Goal: Transaction & Acquisition: Purchase product/service

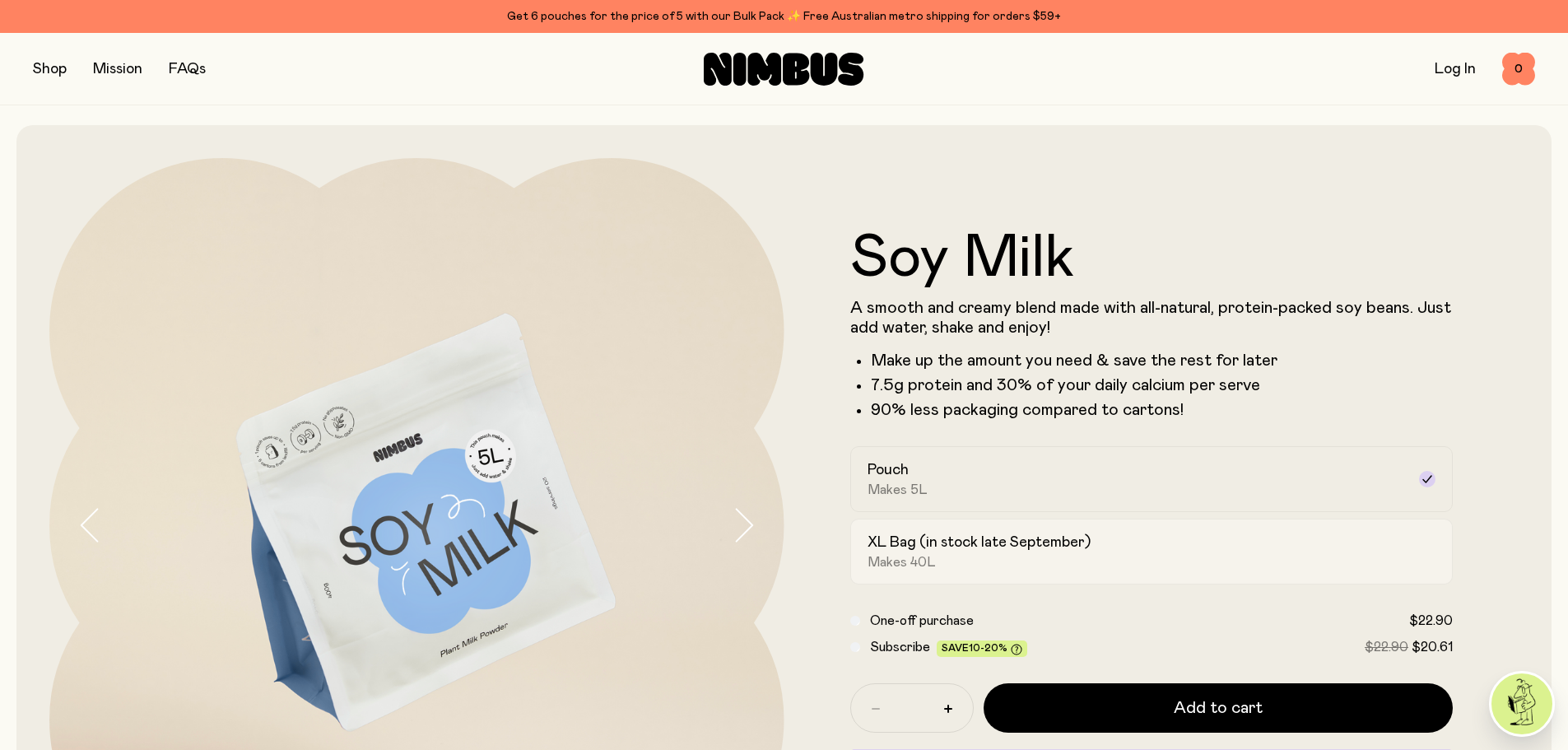
click at [895, 539] on h2 "XL Bag (in stock late September)" at bounding box center [978, 543] width 223 height 20
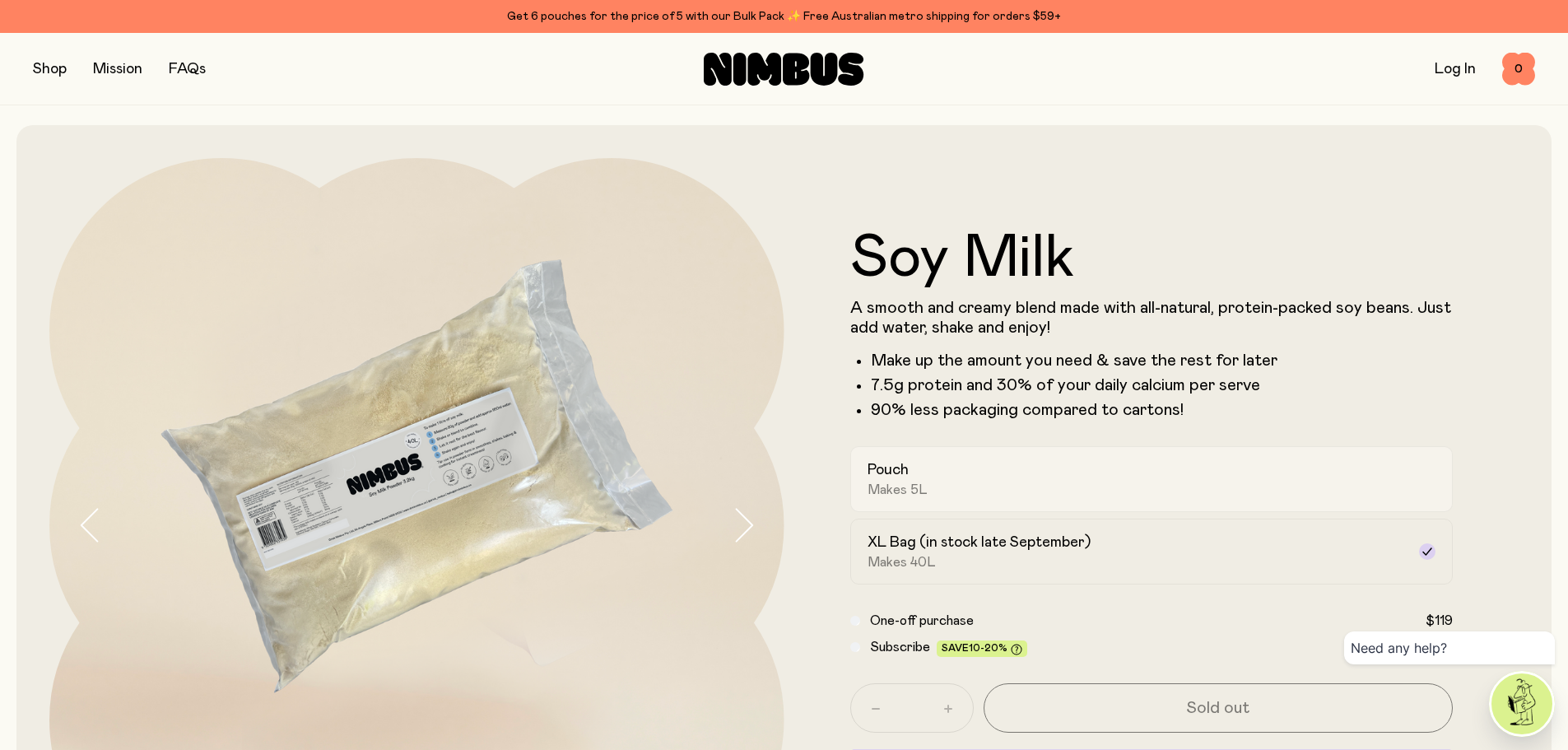
click at [934, 461] on div "Pouch Makes 5L" at bounding box center [1137, 479] width 539 height 38
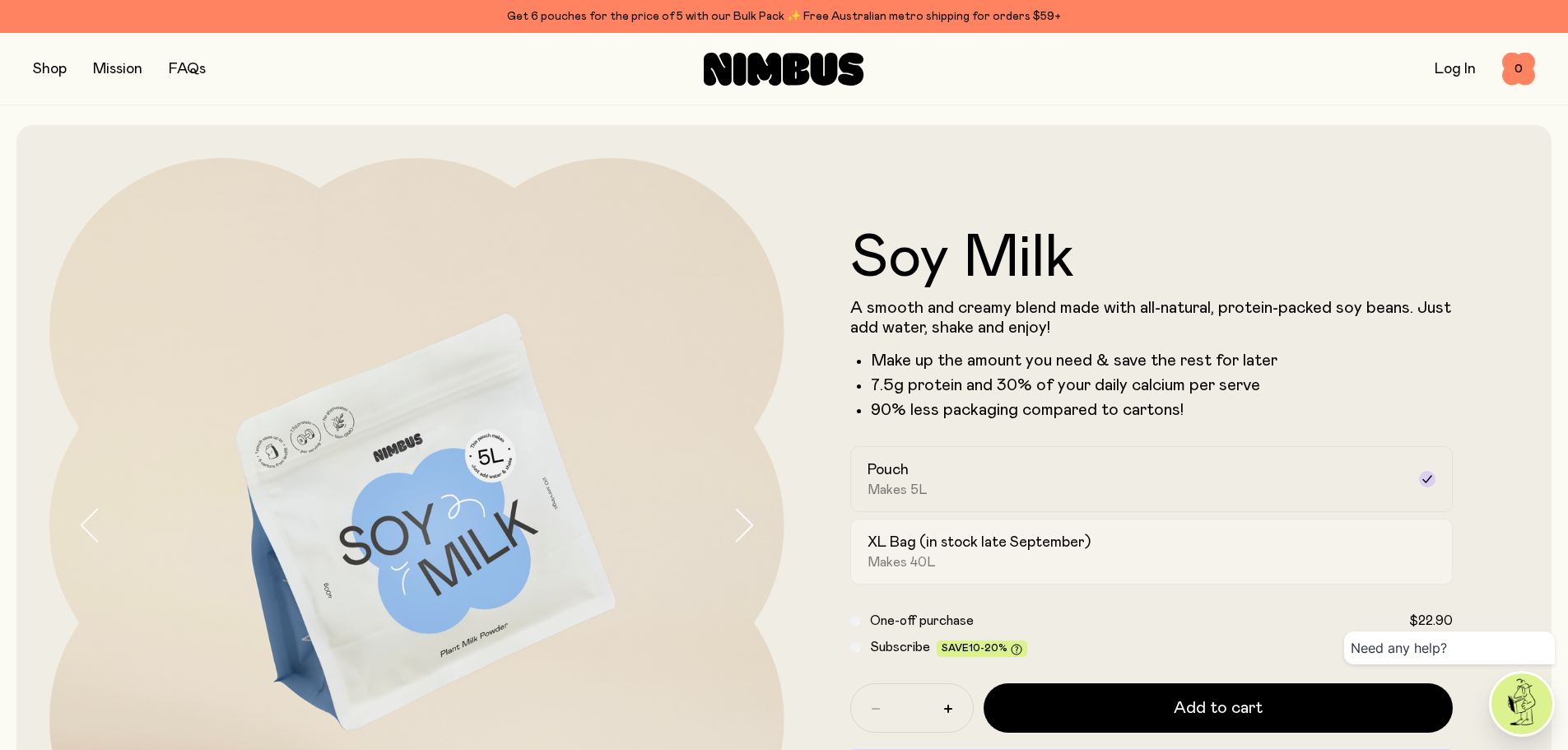
click at [934, 554] on div "XL Bag (in stock late September) Makes 40L" at bounding box center [1137, 551] width 539 height 38
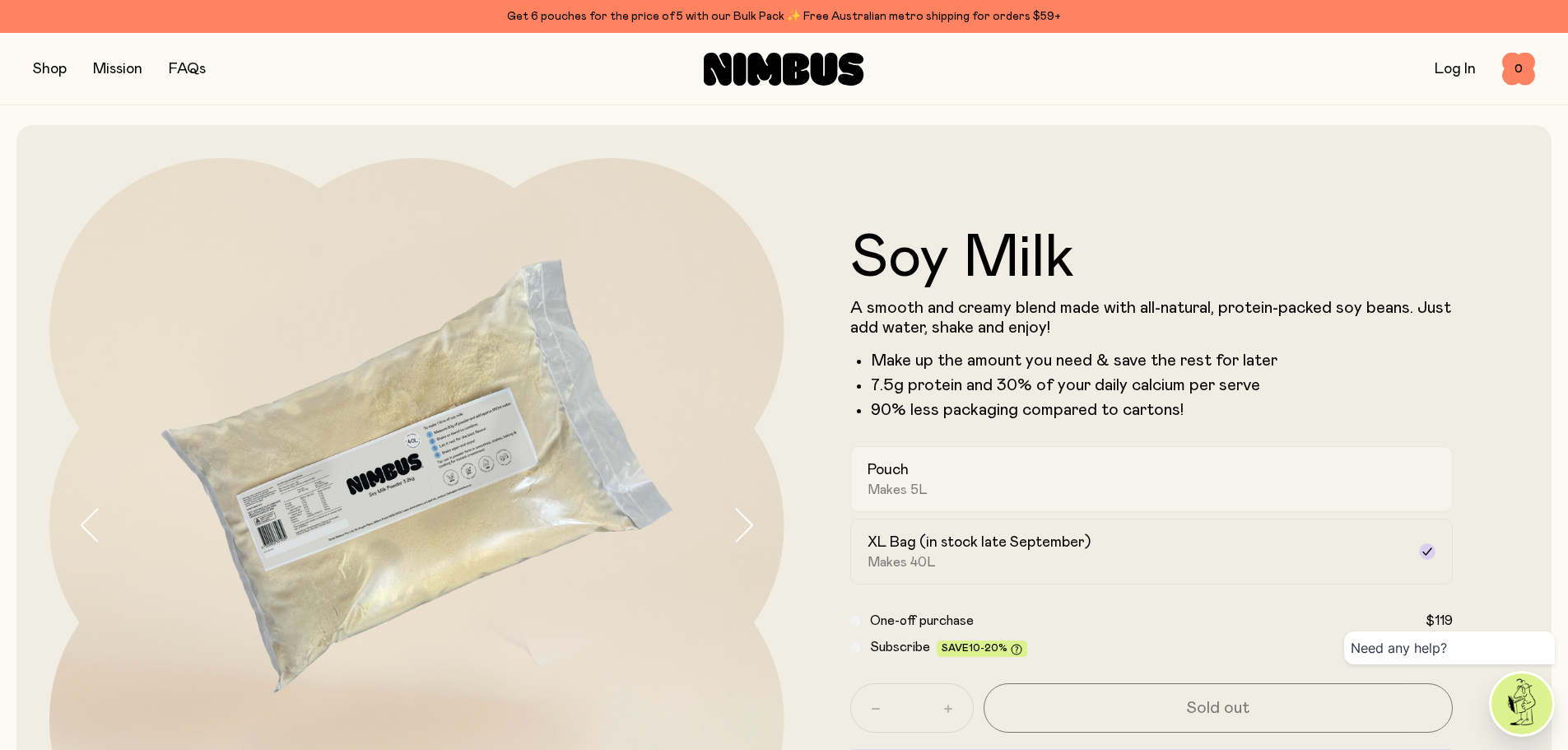
click at [966, 493] on div "Pouch Makes 5L" at bounding box center [1137, 479] width 539 height 38
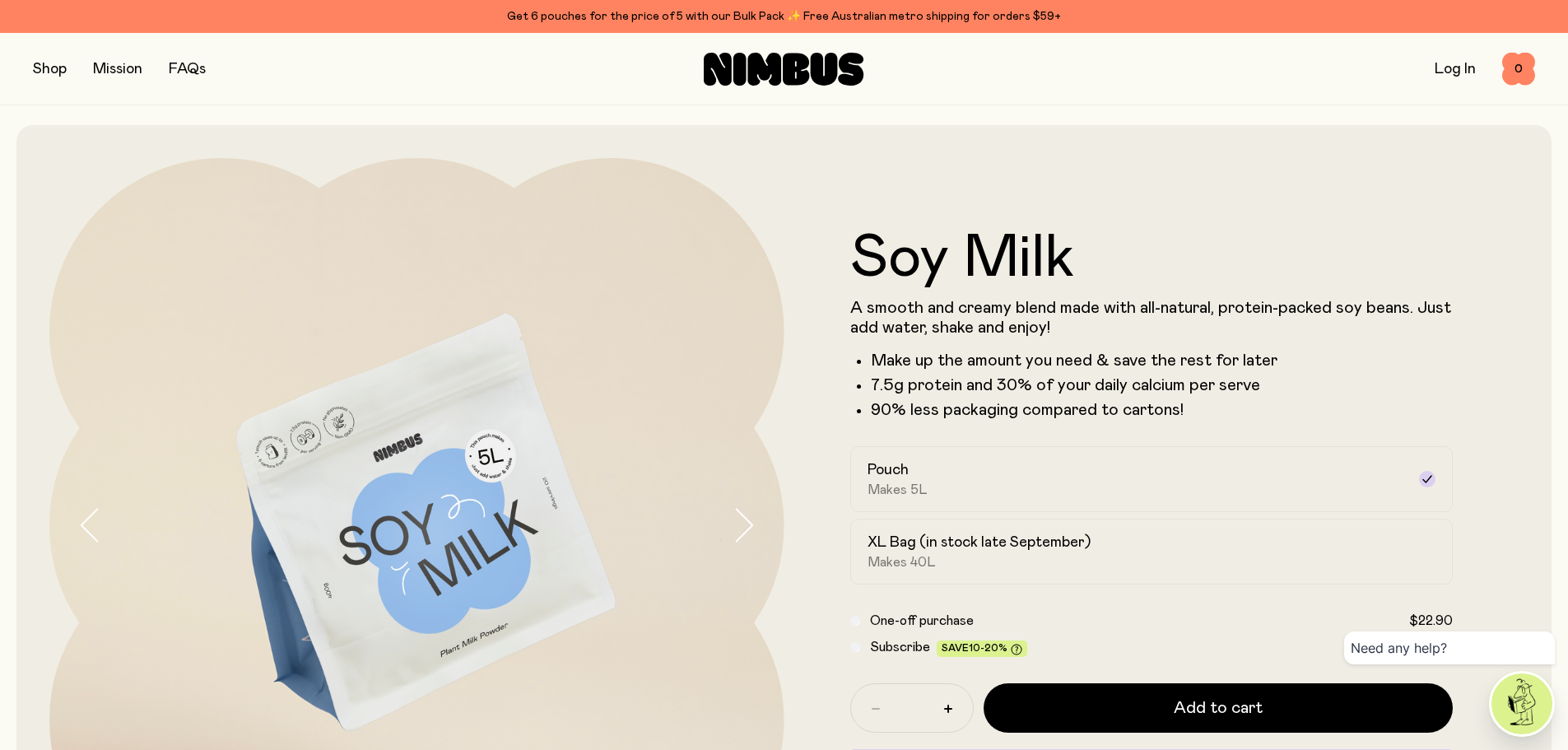
click at [741, 17] on div "Get 6 pouches for the price of 5 with our Bulk Pack ✨ Free Australian metro shi…" at bounding box center [784, 17] width 1502 height 20
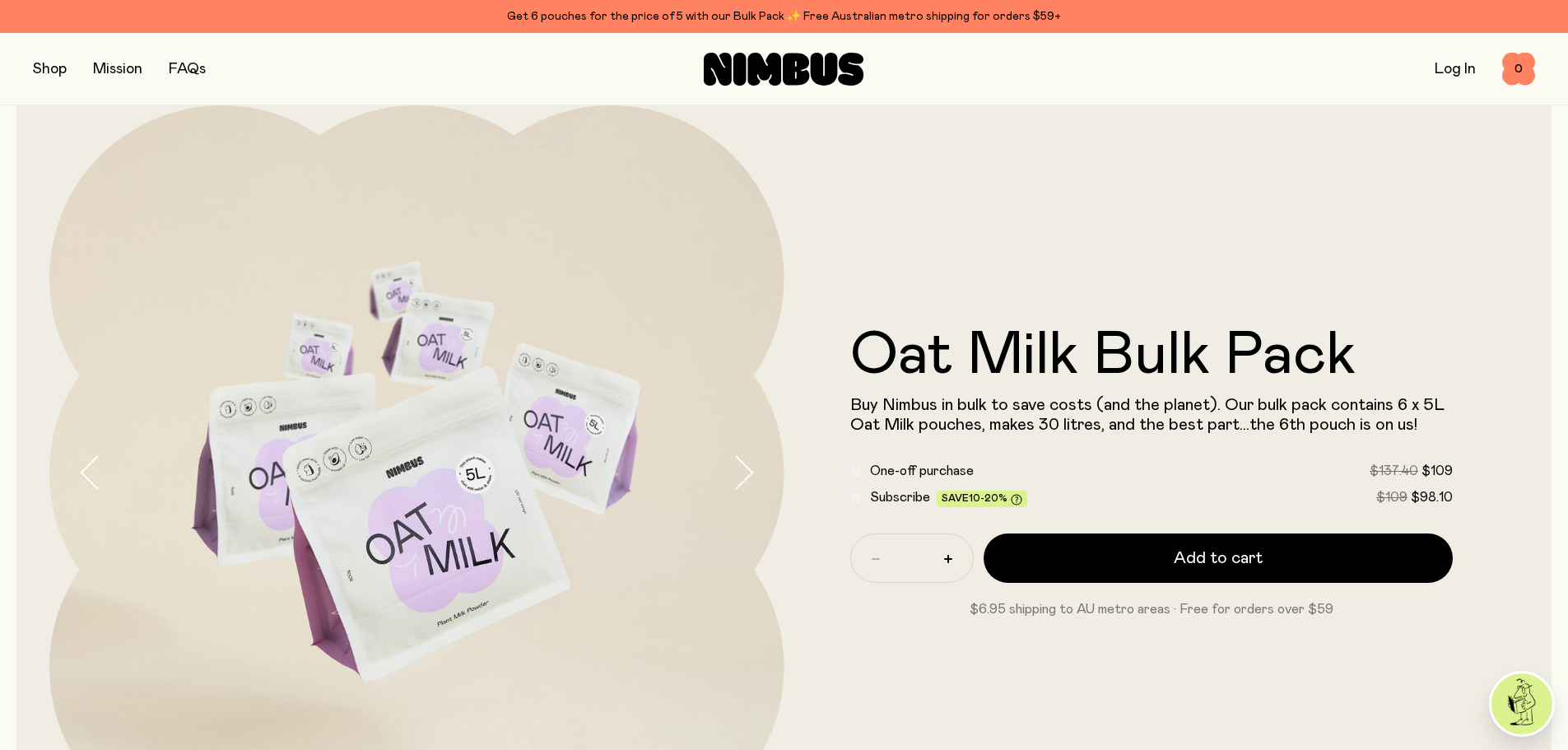
scroll to position [83, 0]
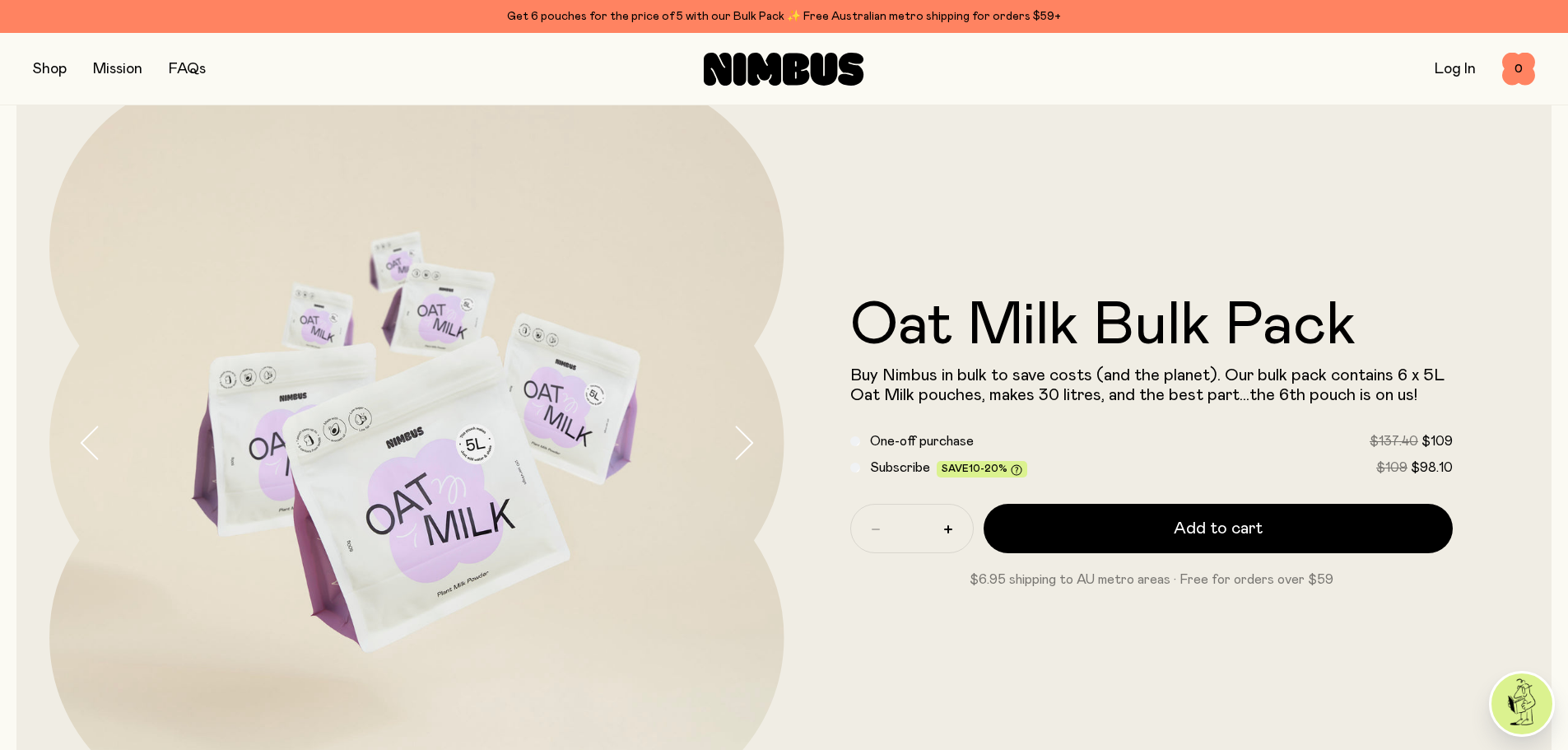
click at [1048, 475] on label "Subscribe Save 10-20% $109 $98.10" at bounding box center [1162, 468] width 583 height 20
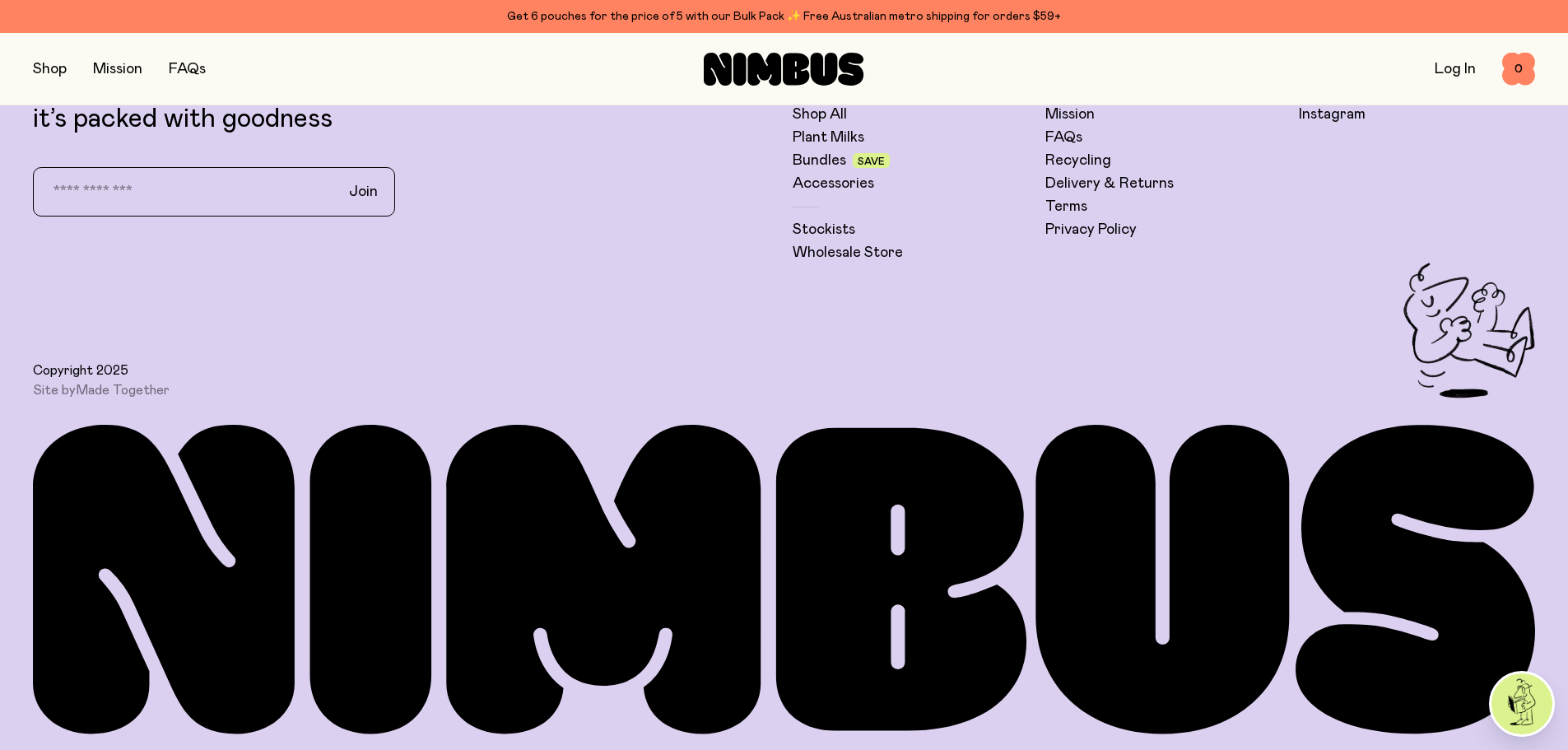
scroll to position [4925, 0]
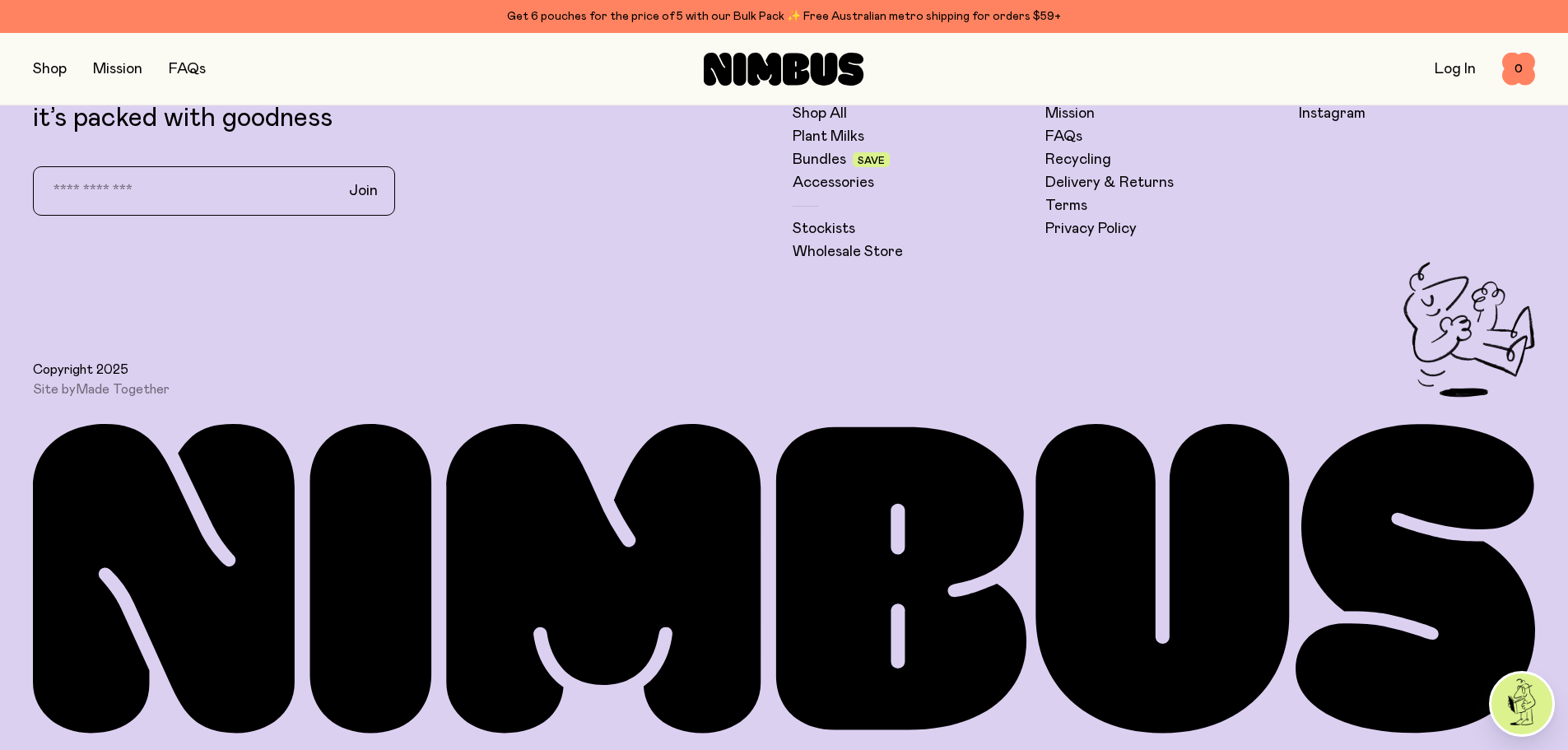
click at [46, 74] on button "button" at bounding box center [50, 69] width 34 height 23
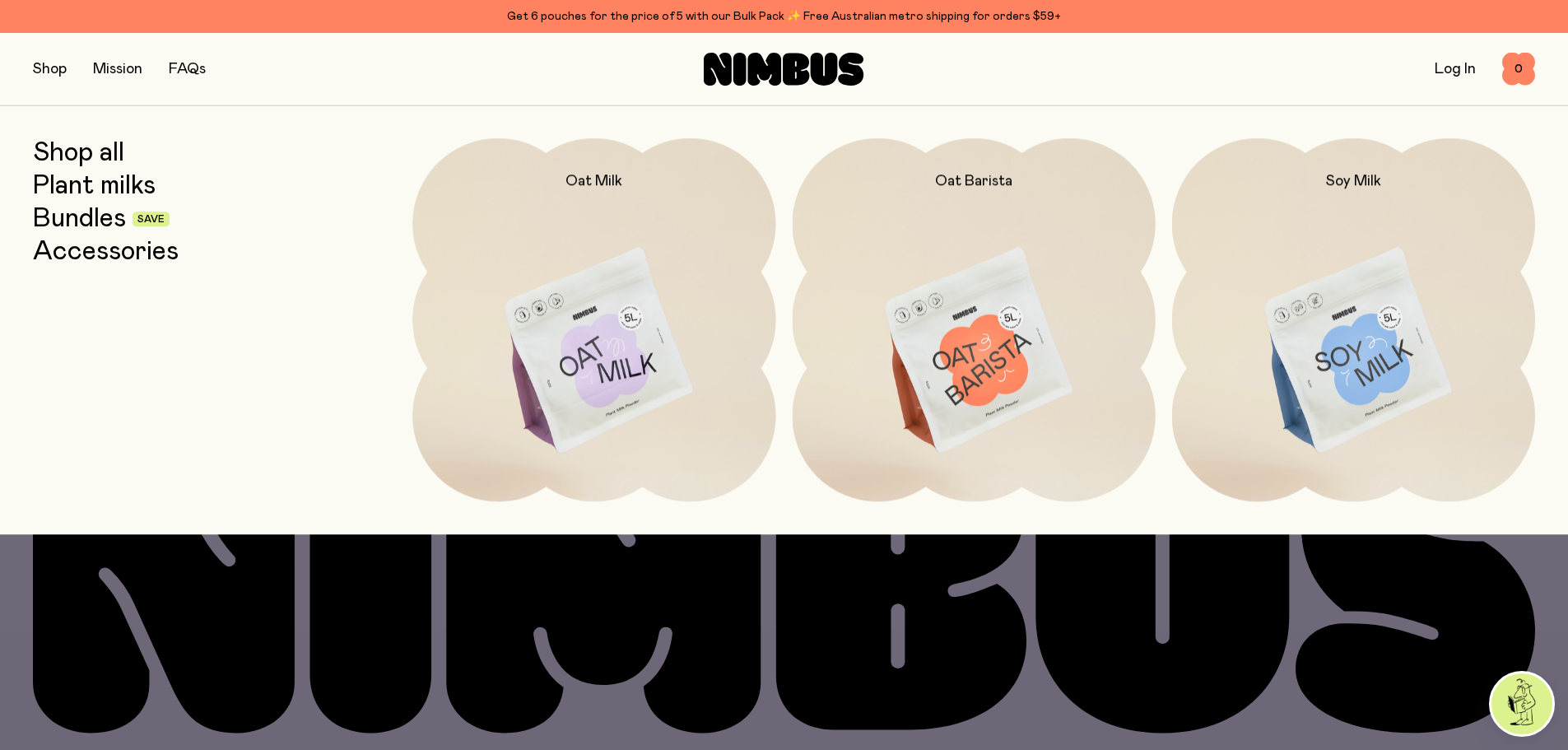
click at [105, 187] on link "Plant milks" at bounding box center [94, 186] width 123 height 29
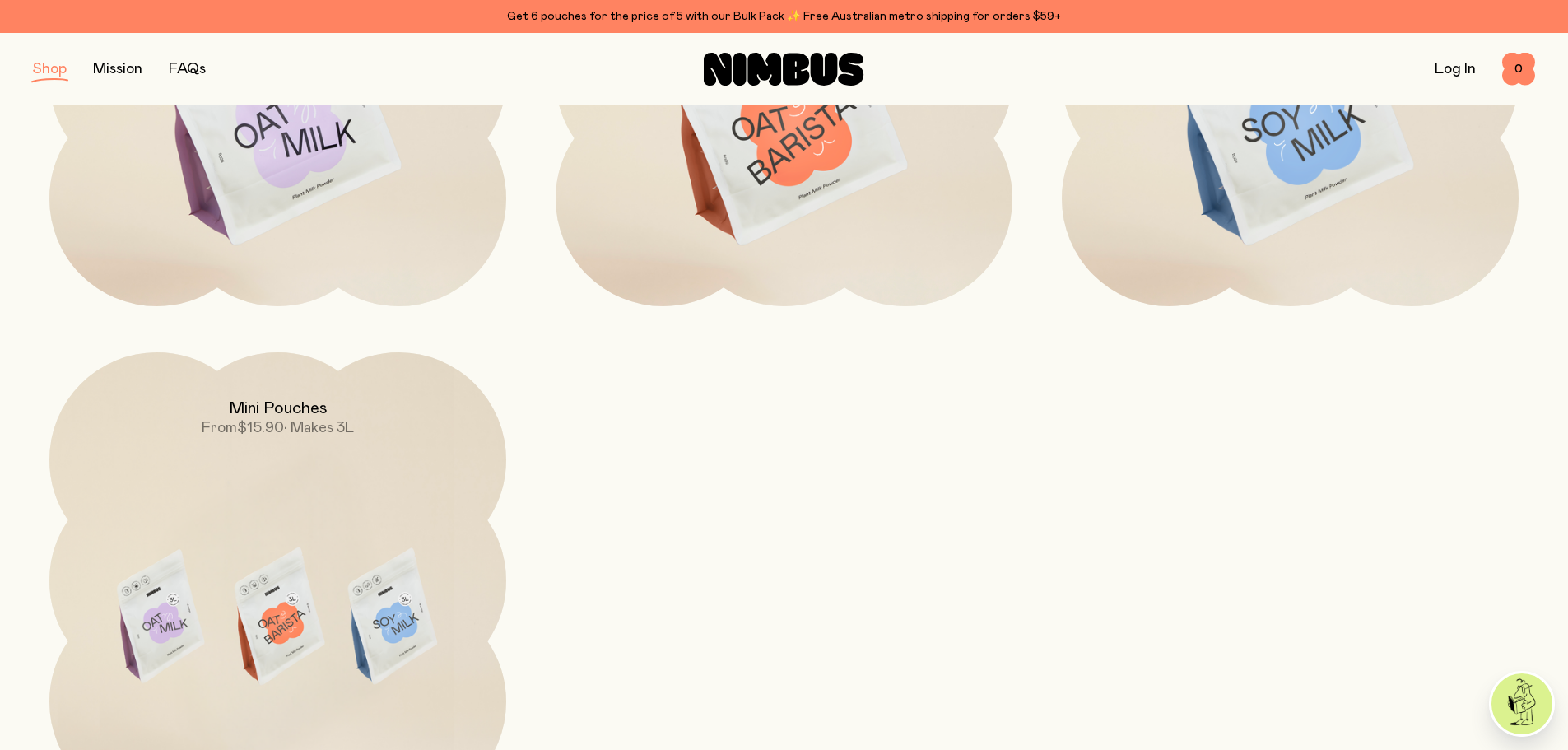
scroll to position [493, 0]
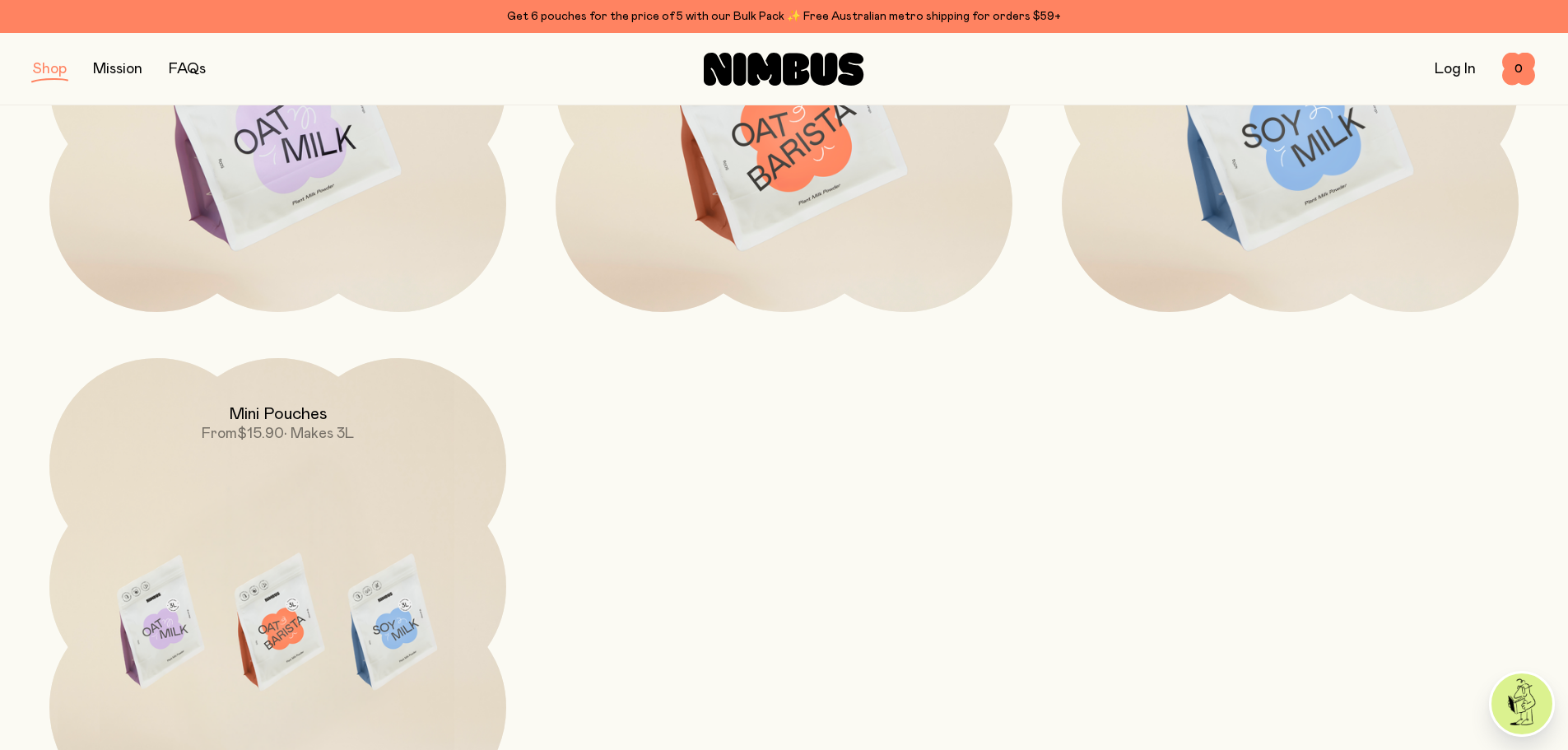
click at [33, 71] on button "button" at bounding box center [50, 69] width 34 height 23
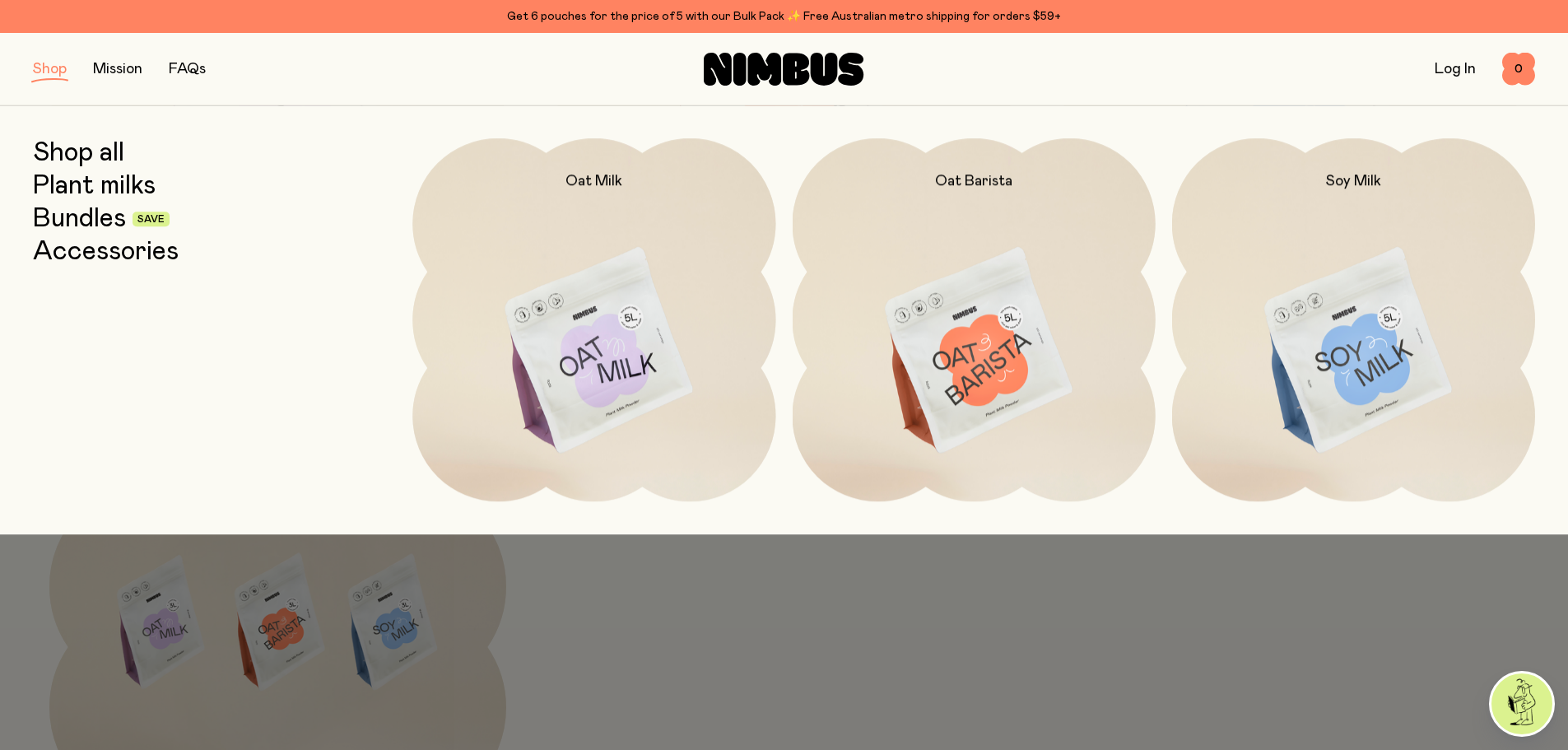
click at [100, 221] on link "Bundles" at bounding box center [79, 219] width 93 height 29
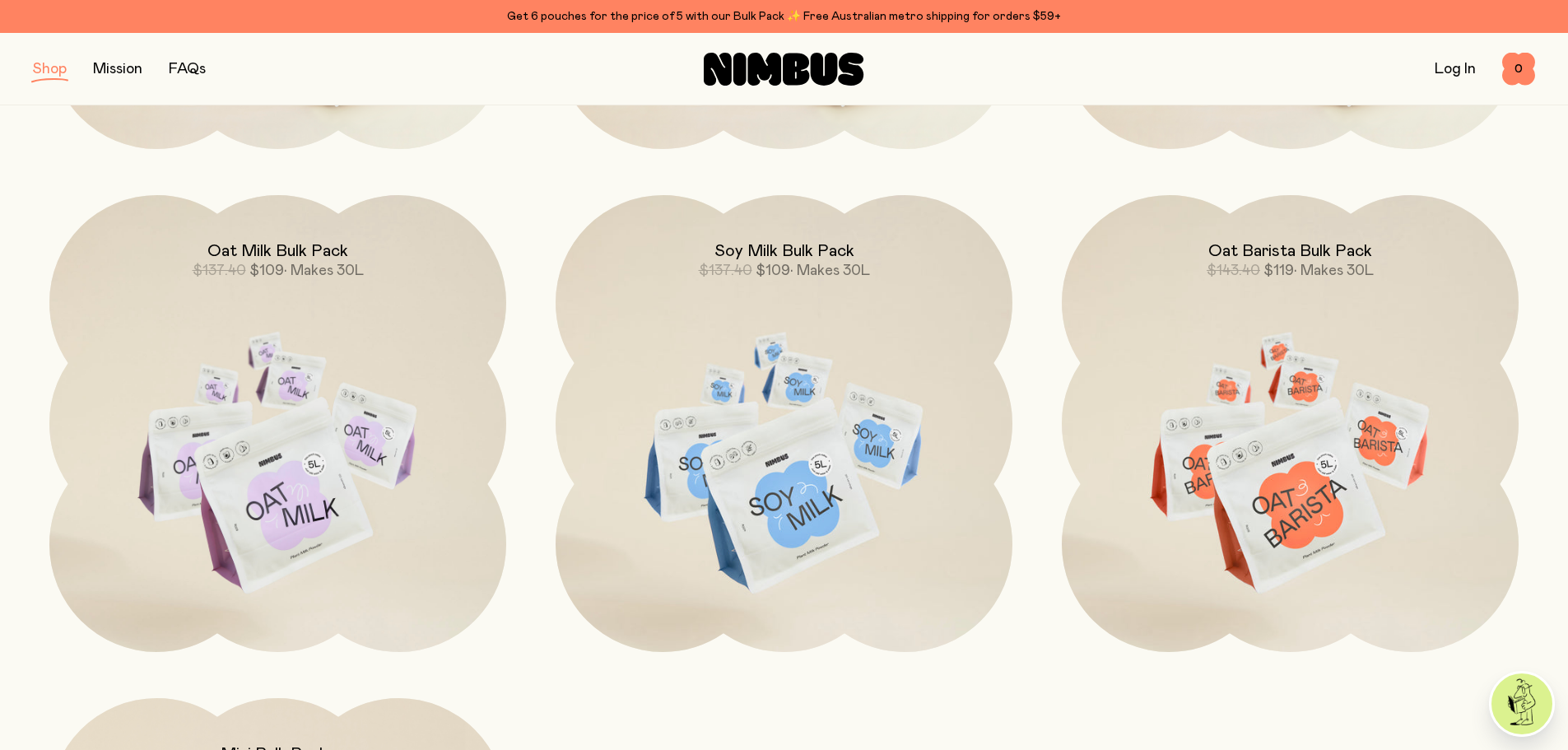
scroll to position [658, 0]
click at [824, 274] on span "• Makes 30L" at bounding box center [830, 269] width 80 height 15
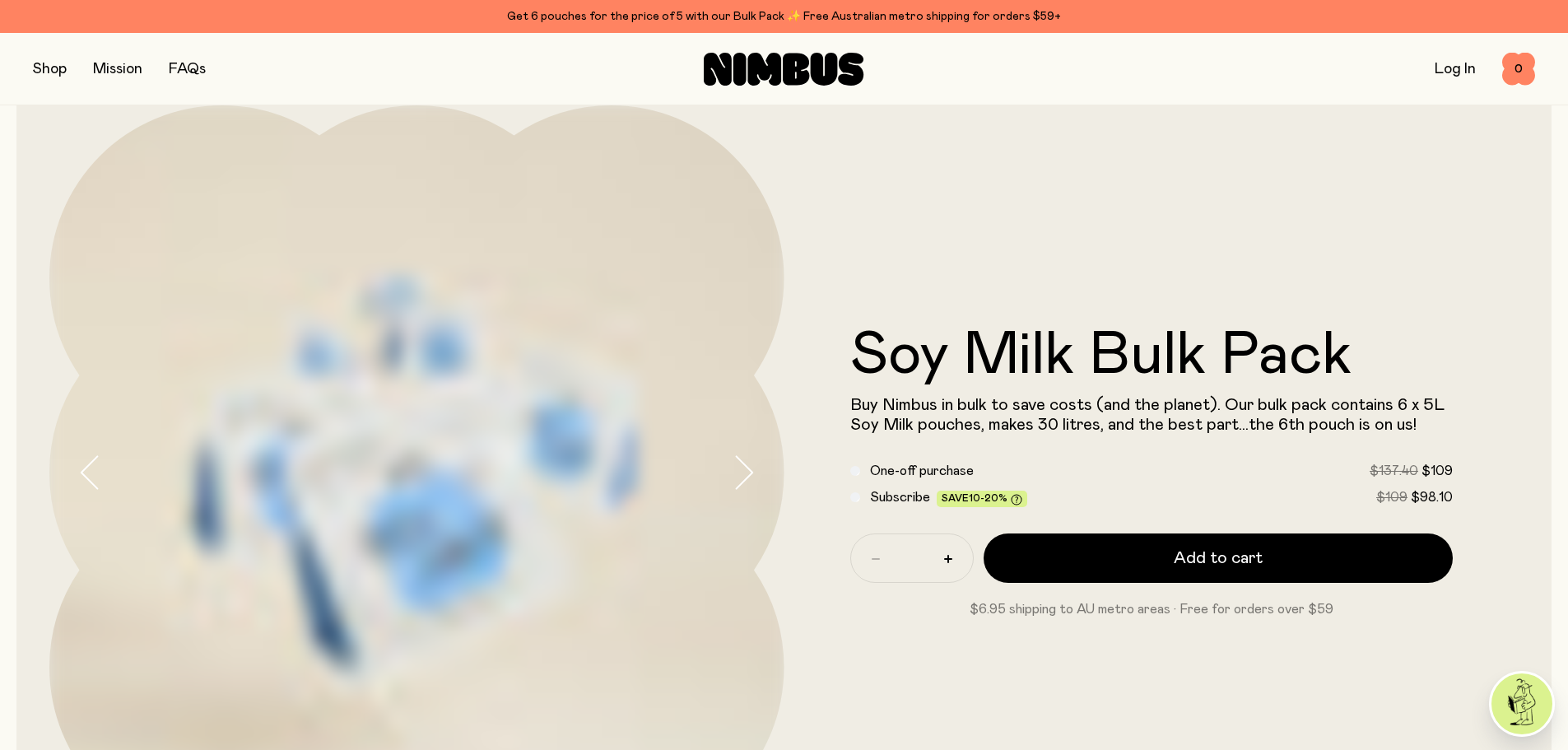
scroll to position [83, 0]
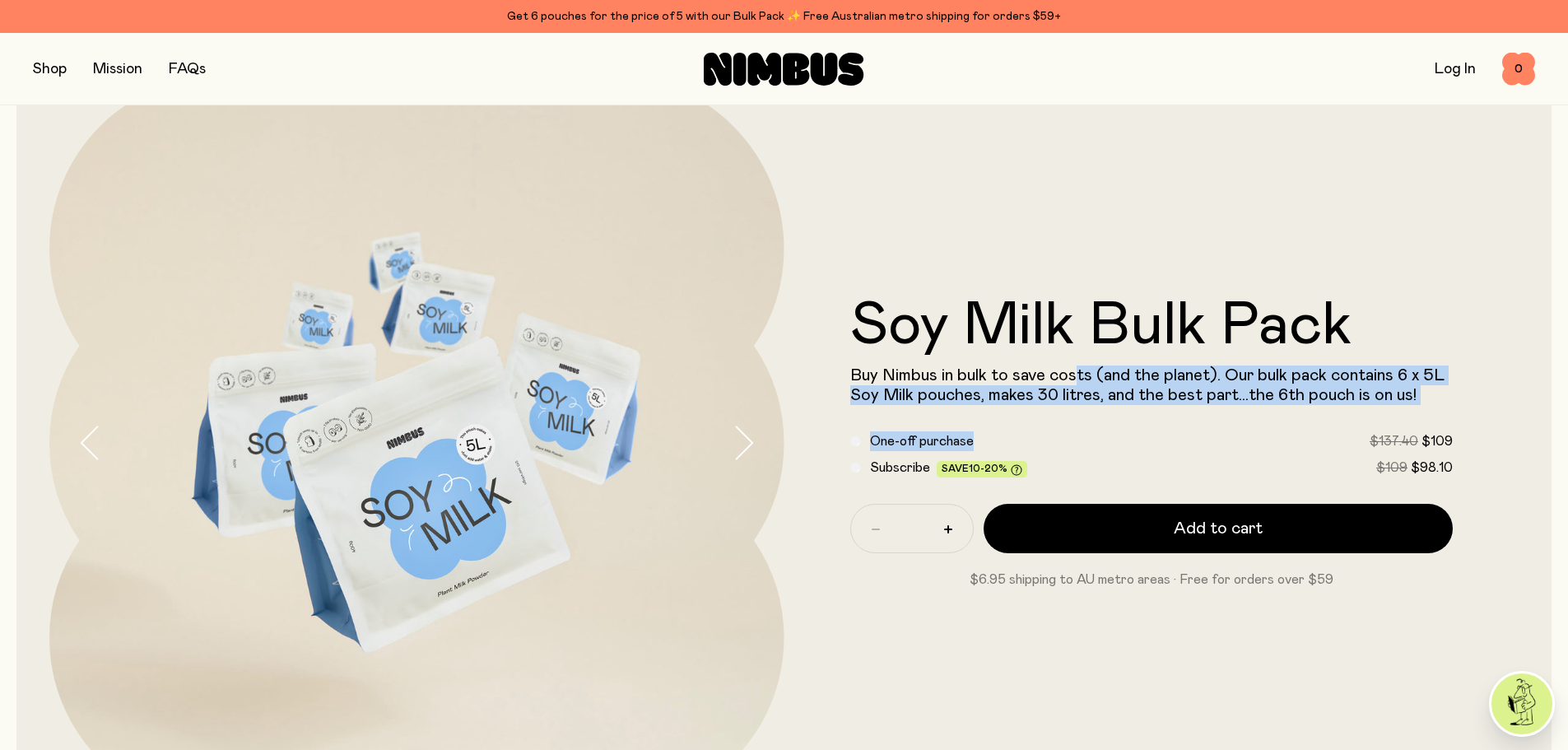
drag, startPoint x: 1060, startPoint y: 413, endPoint x: 1074, endPoint y: 376, distance: 39.6
click at [1074, 376] on form "Soy Milk Bulk Pack Buy Nimbus in bulk to save costs (and the planet). Our bulk …" at bounding box center [1151, 442] width 734 height 292
click at [1074, 376] on span "Buy Nimbus in bulk to save costs (and the planet). Our bulk pack contains 6 x 5…" at bounding box center [1147, 384] width 594 height 36
drag, startPoint x: 1074, startPoint y: 376, endPoint x: 1074, endPoint y: 397, distance: 21.0
click at [1074, 397] on span "Buy Nimbus in bulk to save costs (and the planet). Our bulk pack contains 6 x 5…" at bounding box center [1147, 384] width 594 height 36
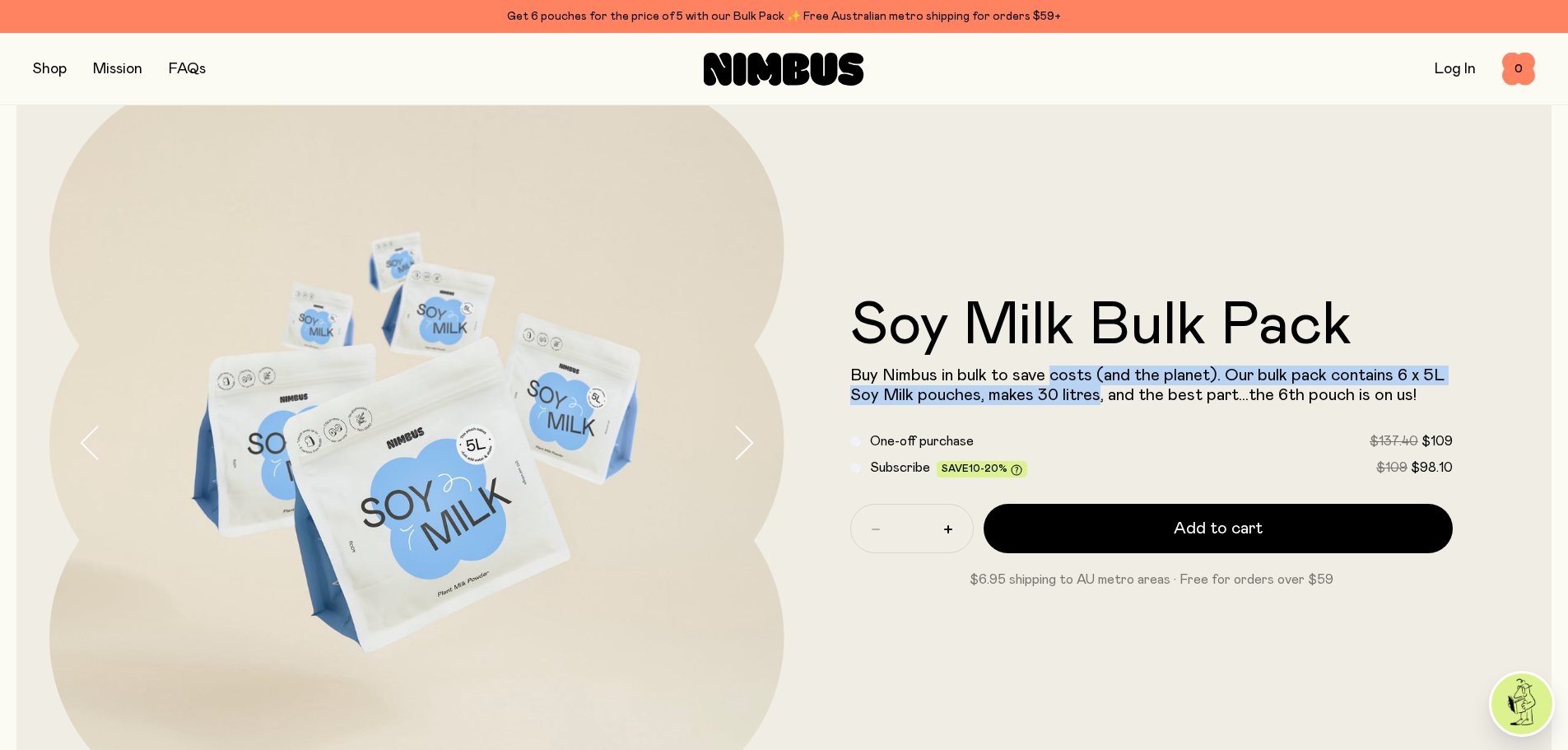
click at [1074, 397] on span "Buy Nimbus in bulk to save costs (and the planet). Our bulk pack contains 6 x 5…" at bounding box center [1147, 384] width 594 height 36
drag, startPoint x: 1184, startPoint y: 397, endPoint x: 1176, endPoint y: 376, distance: 22.5
click at [1176, 376] on span "Buy Nimbus in bulk to save costs (and the planet). Our bulk pack contains 6 x 5…" at bounding box center [1147, 384] width 594 height 36
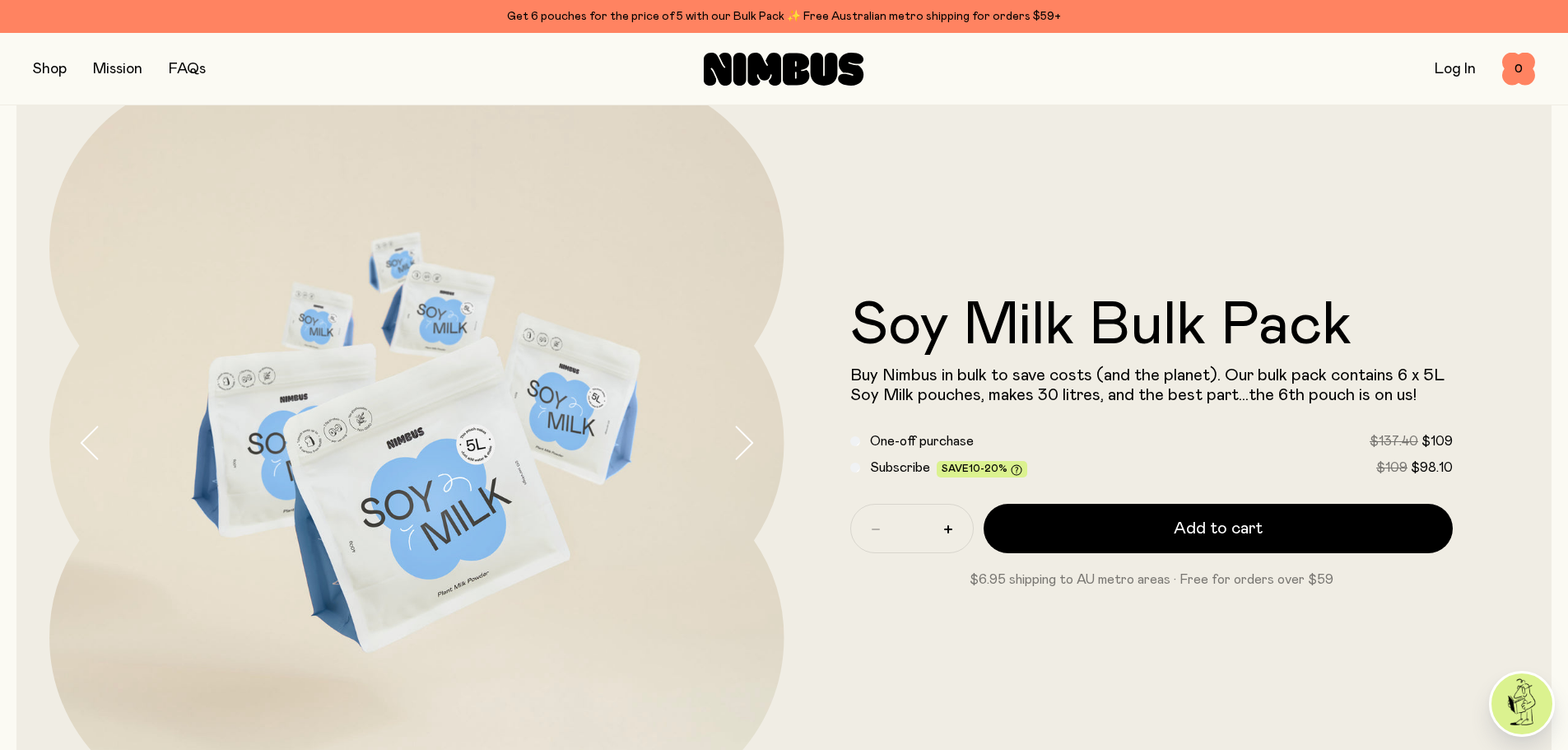
click at [1167, 383] on span "Buy Nimbus in bulk to save costs (and the planet). Our bulk pack contains 6 x 5…" at bounding box center [1147, 384] width 594 height 36
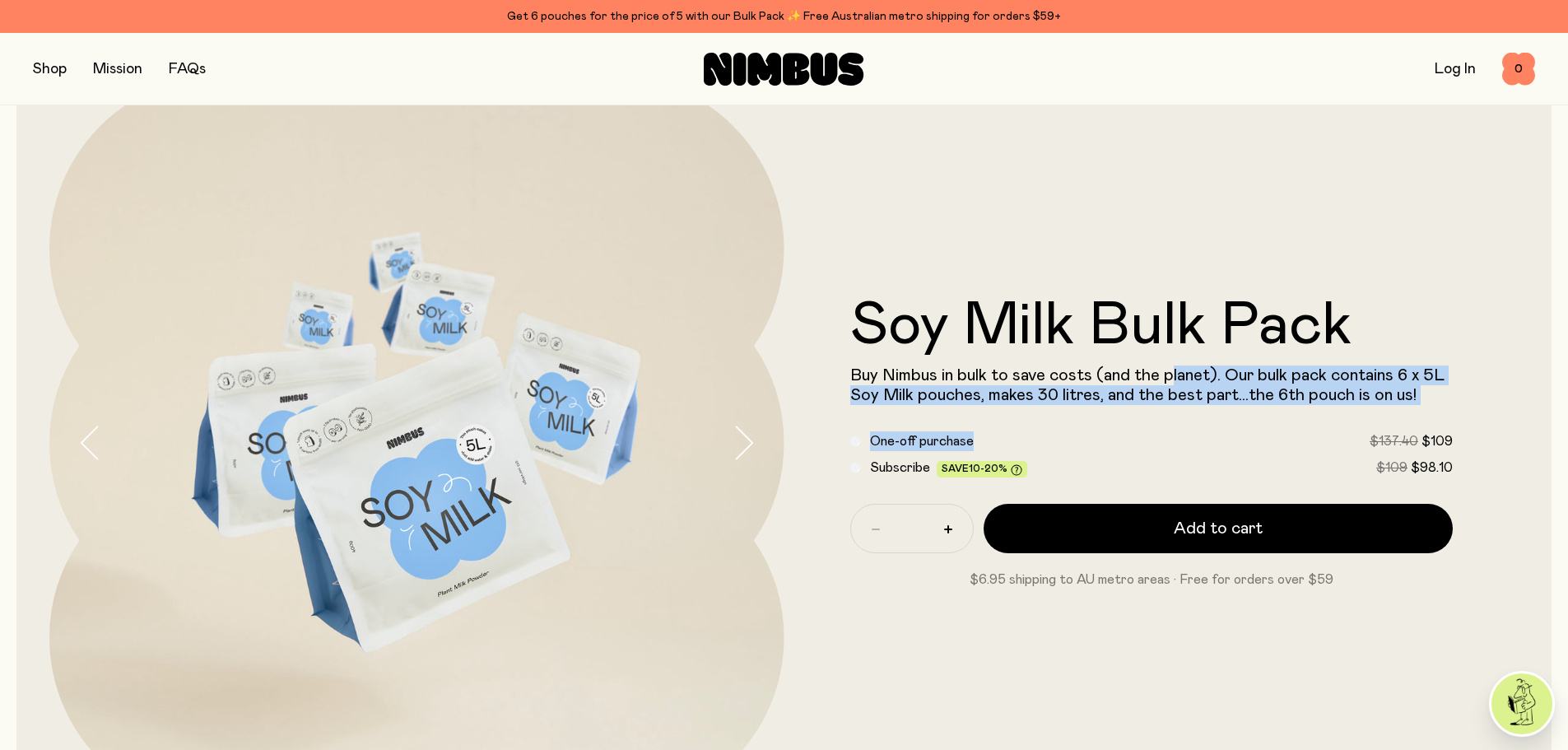
drag, startPoint x: 1169, startPoint y: 379, endPoint x: 1347, endPoint y: 414, distance: 181.4
click at [1347, 414] on form "Soy Milk Bulk Pack Buy Nimbus in bulk to save costs (and the planet). Our bulk …" at bounding box center [1151, 442] width 734 height 292
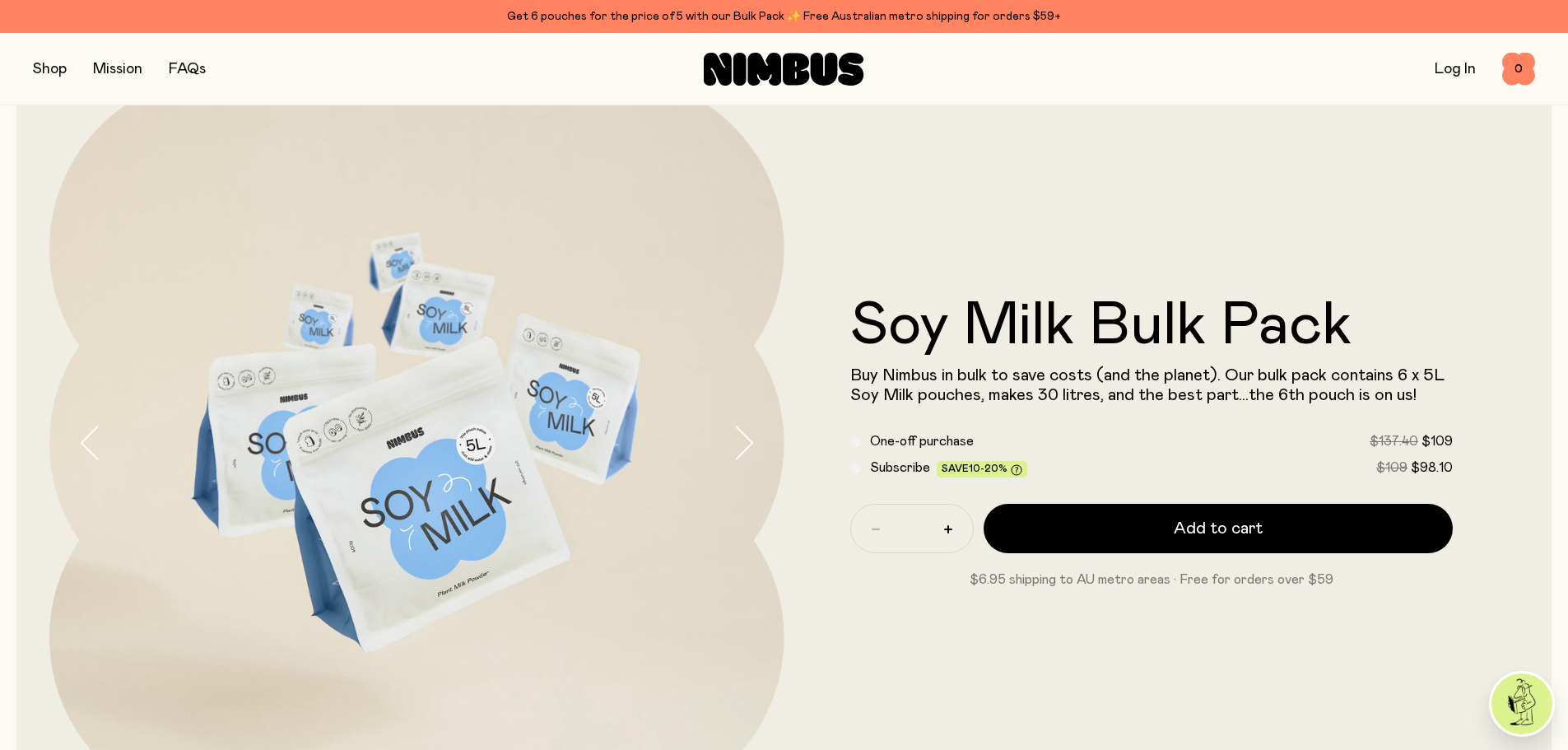
click at [1341, 465] on label "Subscribe Save 10-20% $109 $98.10" at bounding box center [1162, 468] width 583 height 20
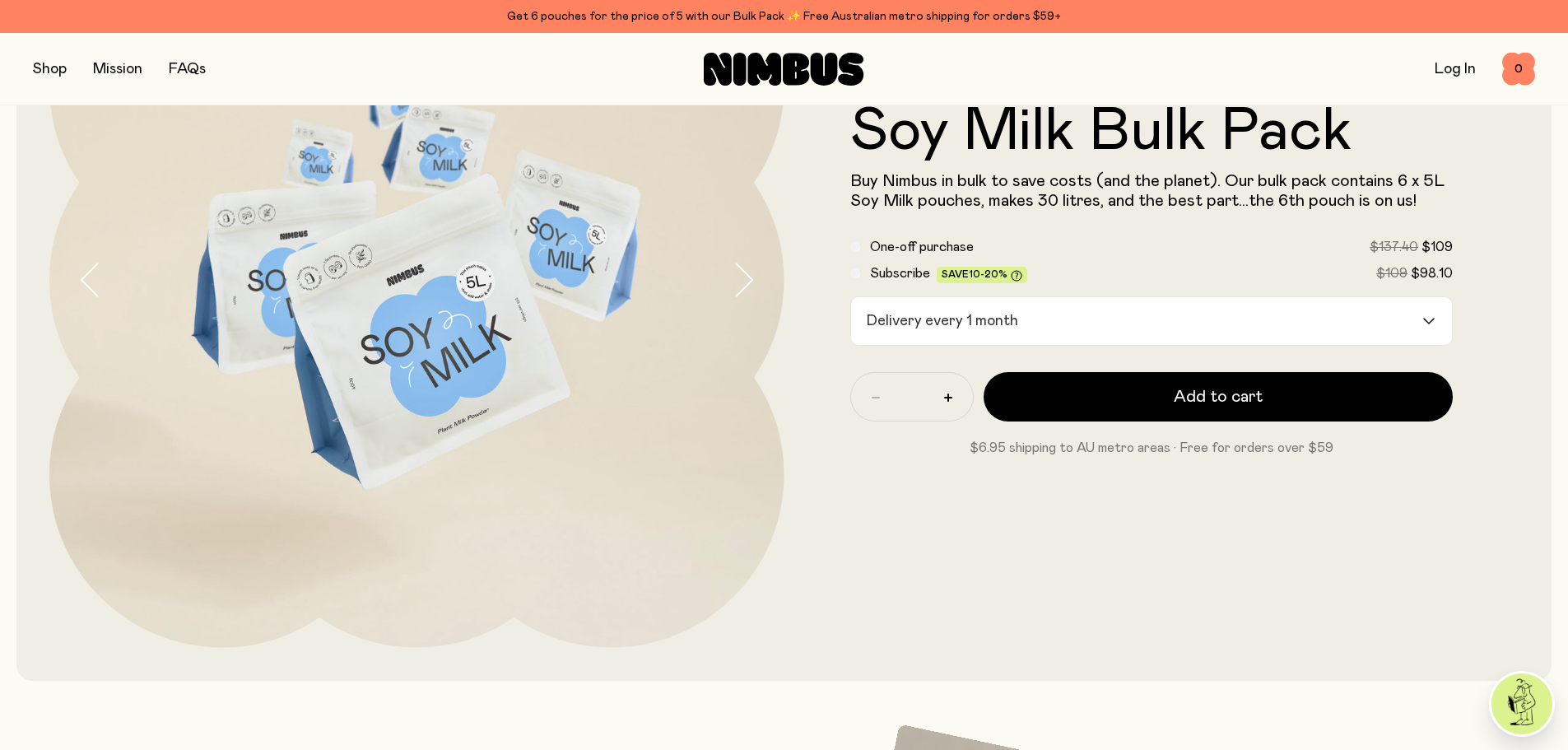
scroll to position [247, 0]
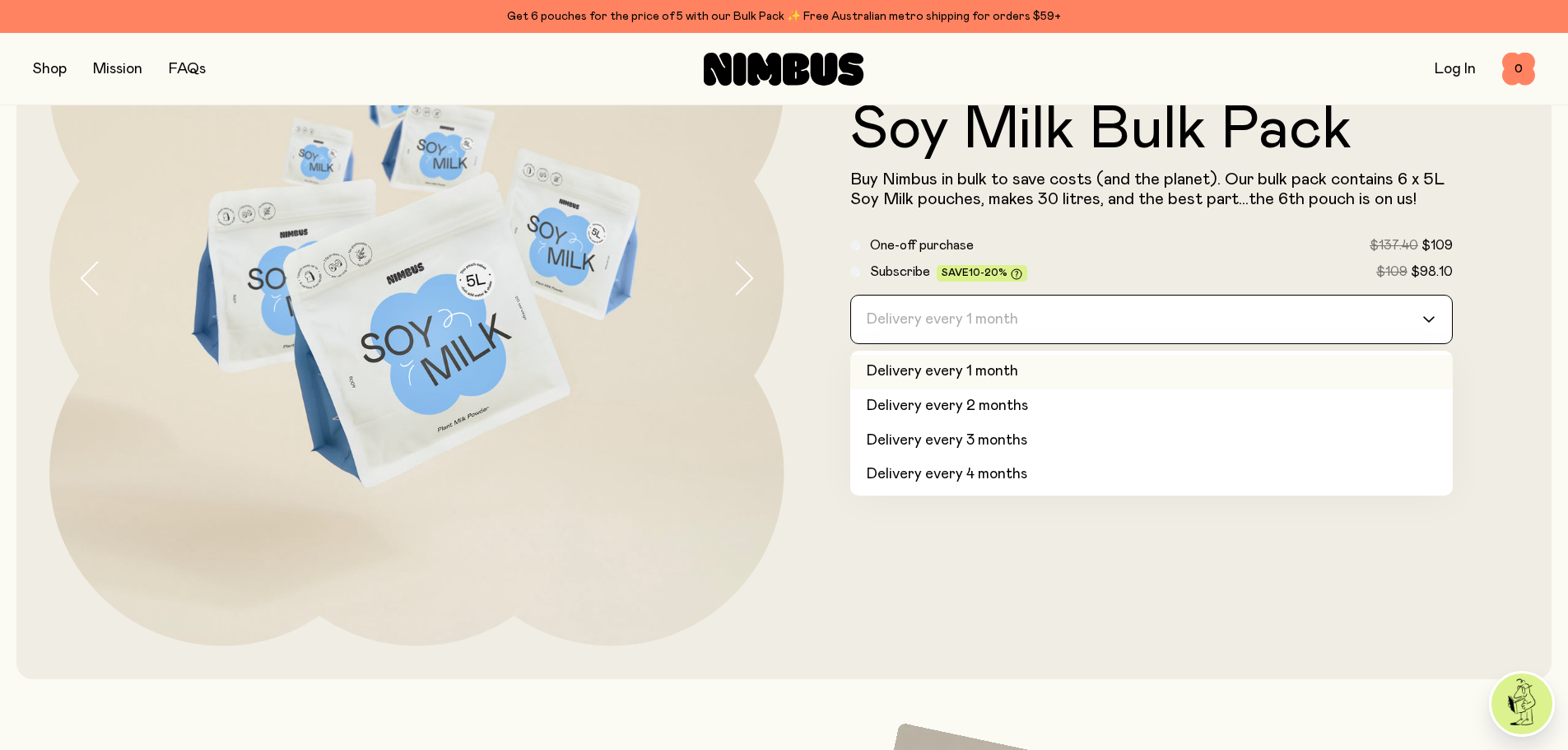
click at [1187, 326] on input "Search for option" at bounding box center [1141, 319] width 560 height 48
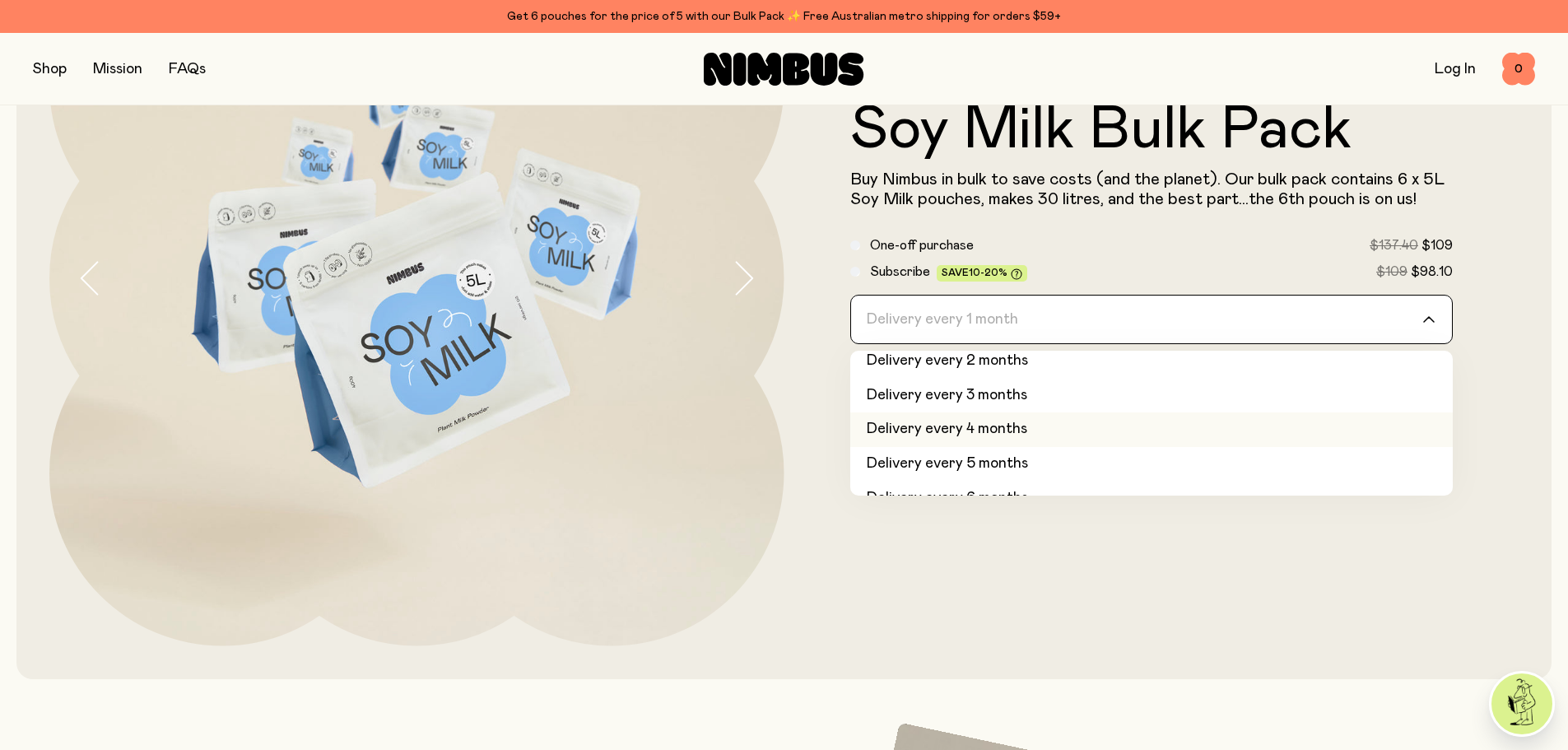
scroll to position [69, 0]
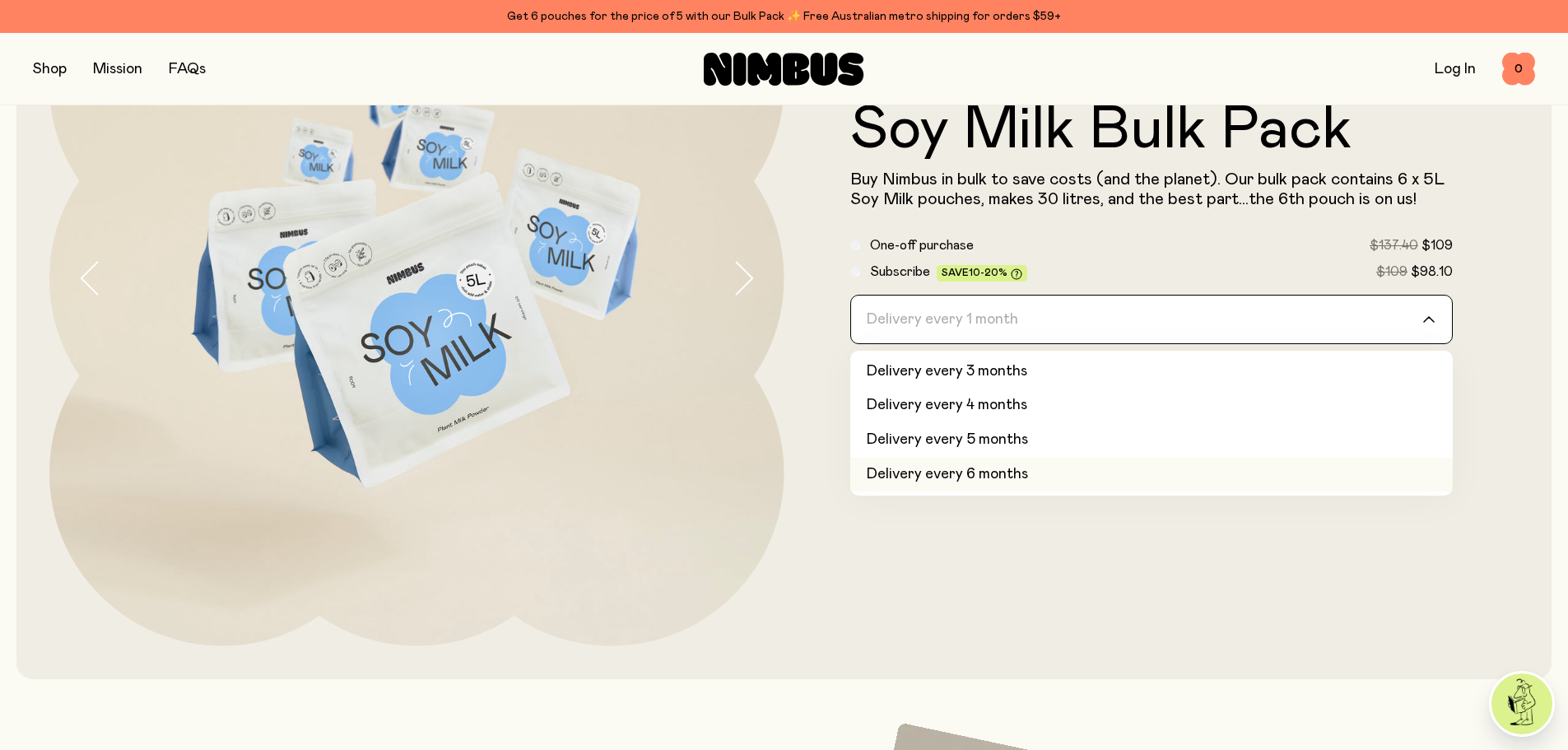
click at [1117, 473] on li "Delivery every 6 months" at bounding box center [1152, 475] width 603 height 35
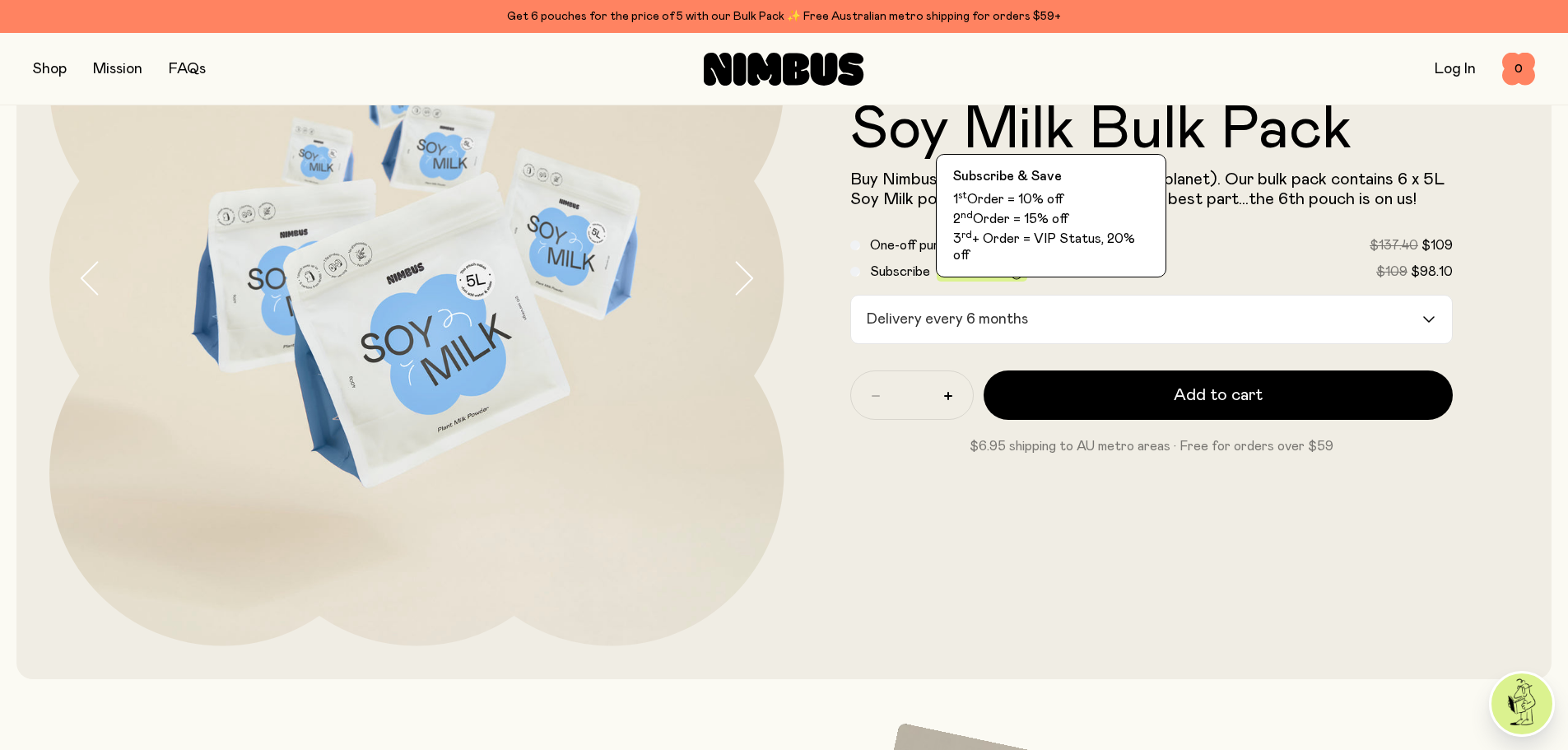
click at [1012, 281] on span "Save 10-20%" at bounding box center [981, 273] width 91 height 17
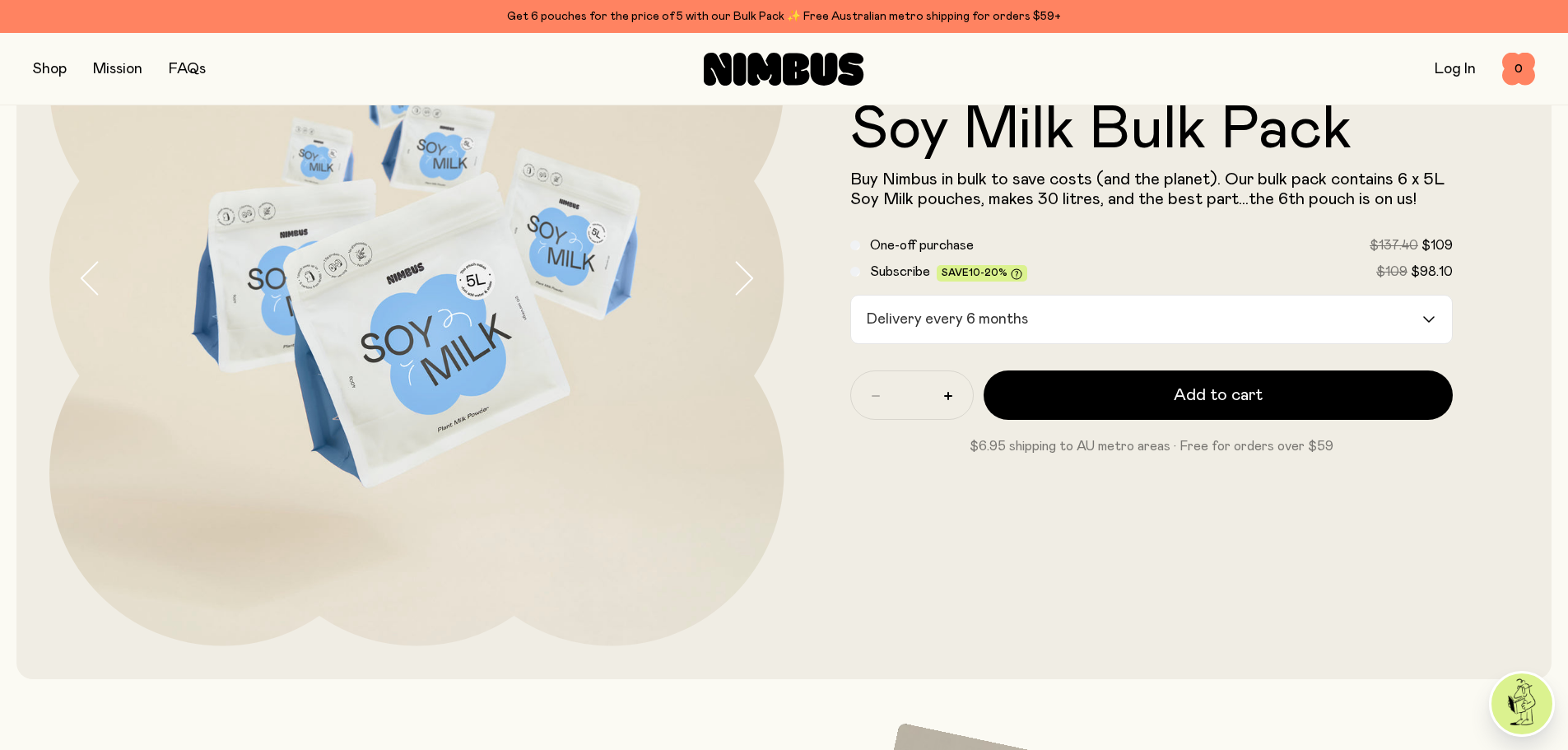
click at [1012, 281] on span "Save 10-20%" at bounding box center [981, 273] width 91 height 17
click at [1012, 278] on icon at bounding box center [1016, 274] width 12 height 12
click at [972, 250] on span "One-off purchase" at bounding box center [922, 245] width 104 height 13
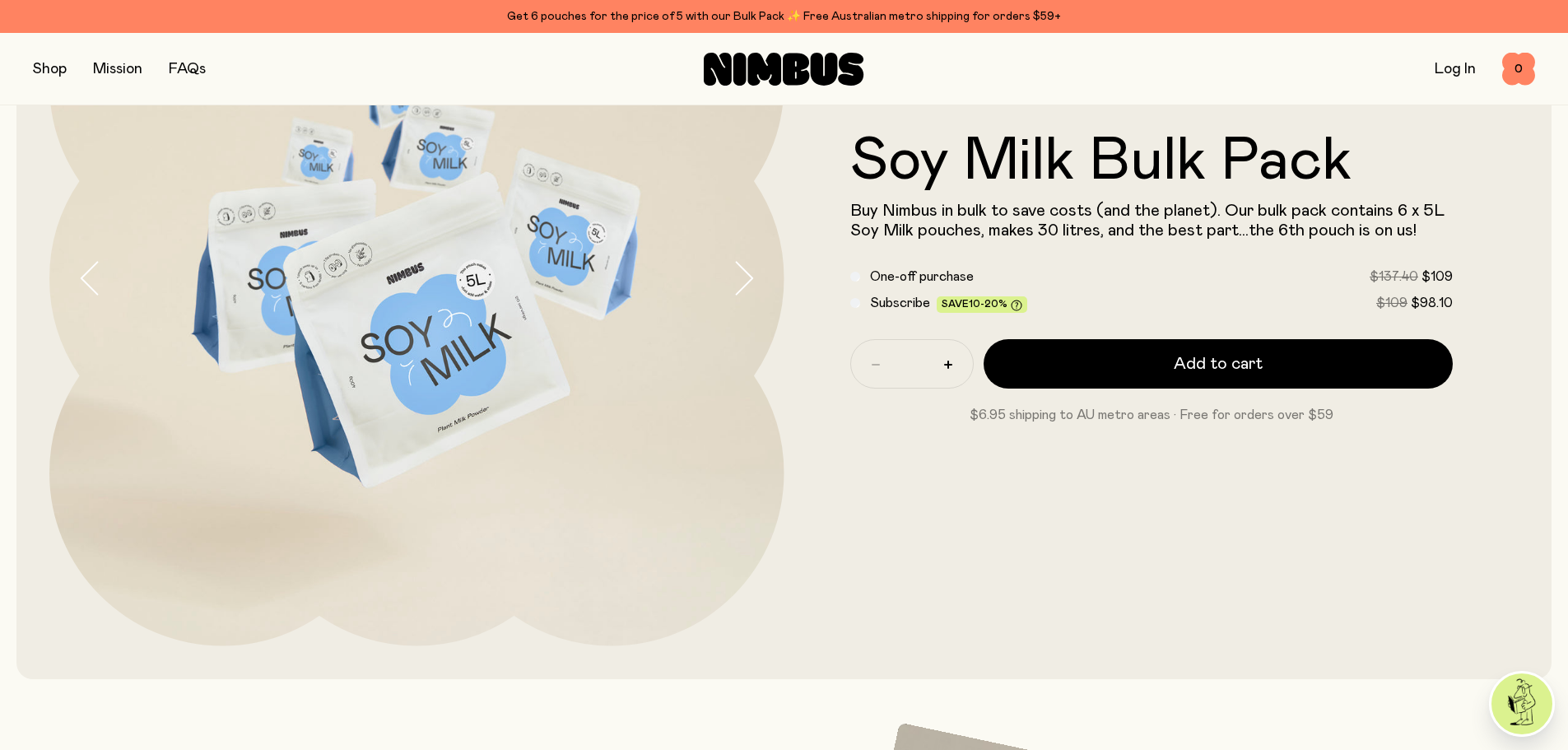
click at [911, 303] on span "Subscribe" at bounding box center [900, 303] width 61 height 13
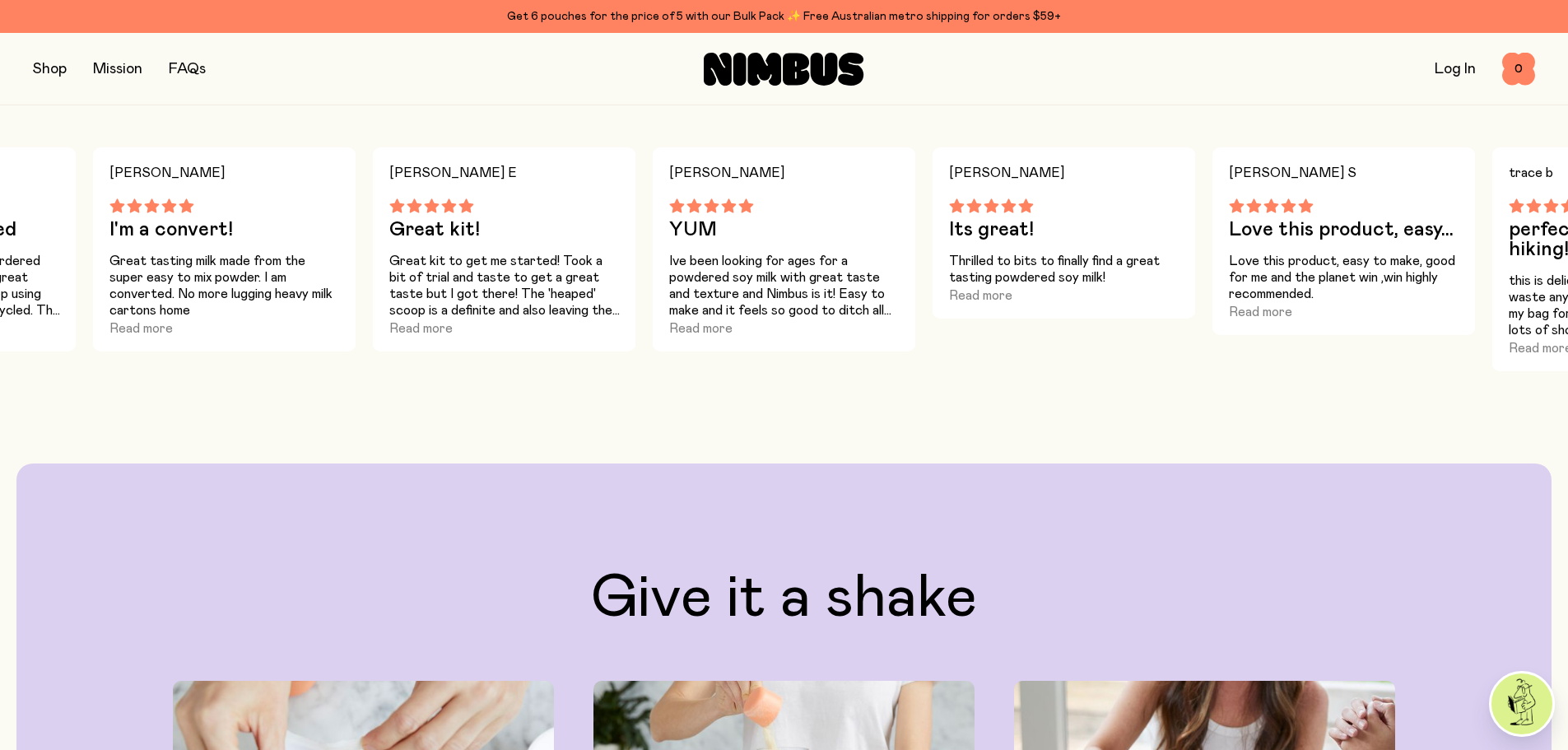
scroll to position [1481, 0]
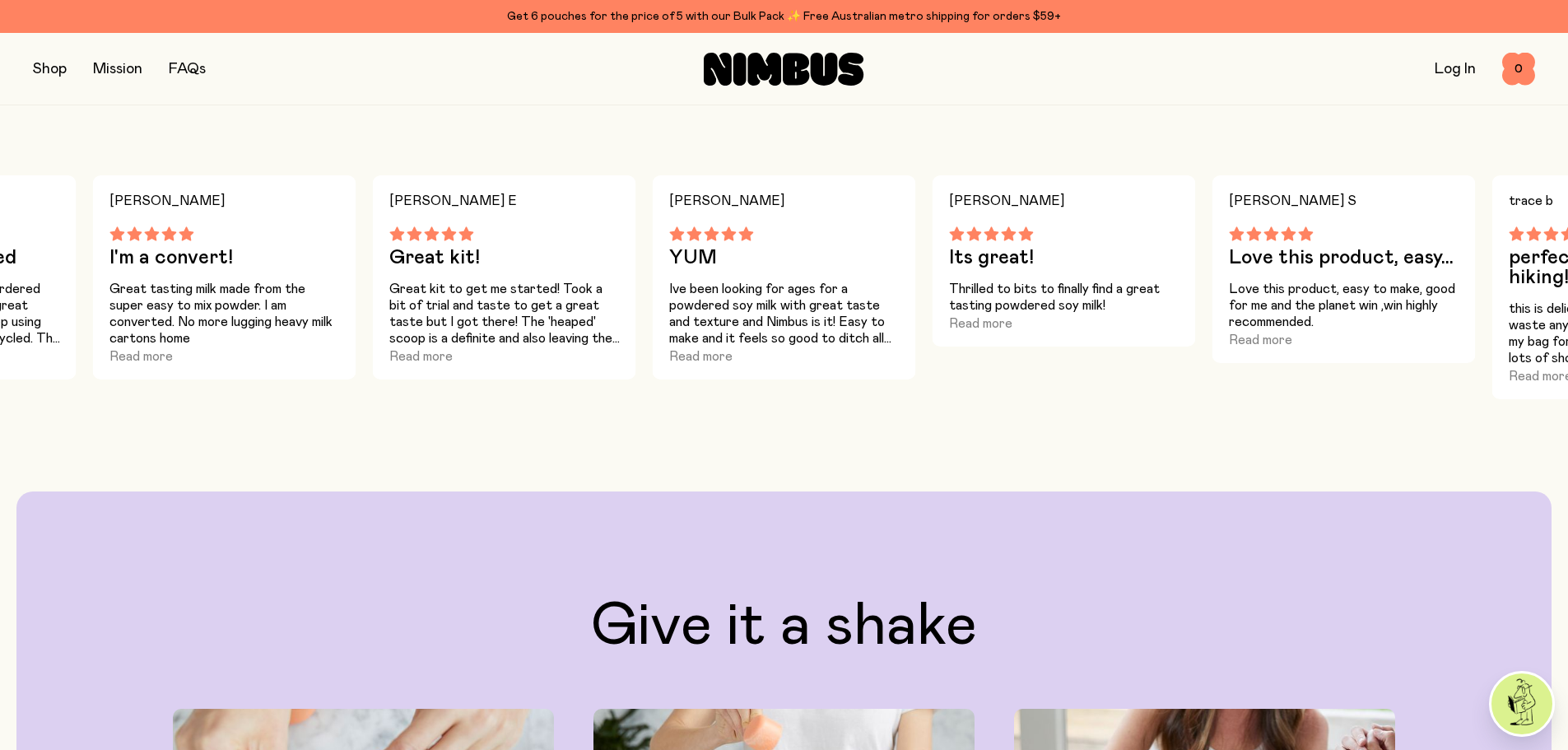
click at [532, 300] on p "Great kit to get me started! Took a bit of trial and taste to get a great taste…" at bounding box center [503, 314] width 230 height 66
click at [410, 351] on button "Read more" at bounding box center [420, 357] width 63 height 20
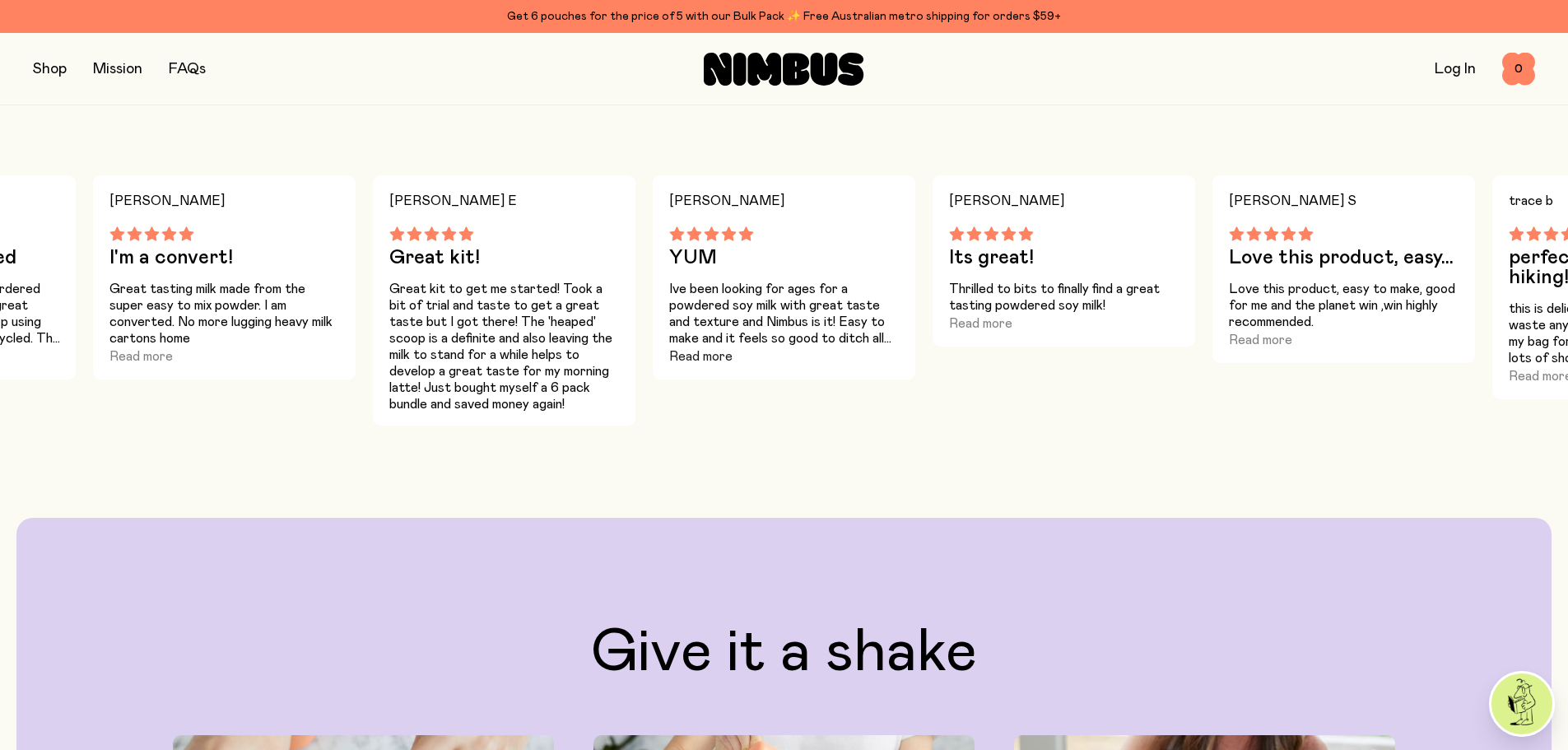
click at [715, 357] on button "Read more" at bounding box center [701, 357] width 63 height 20
click at [996, 317] on button "Read more" at bounding box center [980, 324] width 63 height 20
click at [1266, 317] on p "Love this product, easy to make, good for me and the planet win ,win highly rec…" at bounding box center [1343, 305] width 230 height 50
click at [1257, 336] on button "Read more" at bounding box center [1260, 340] width 63 height 20
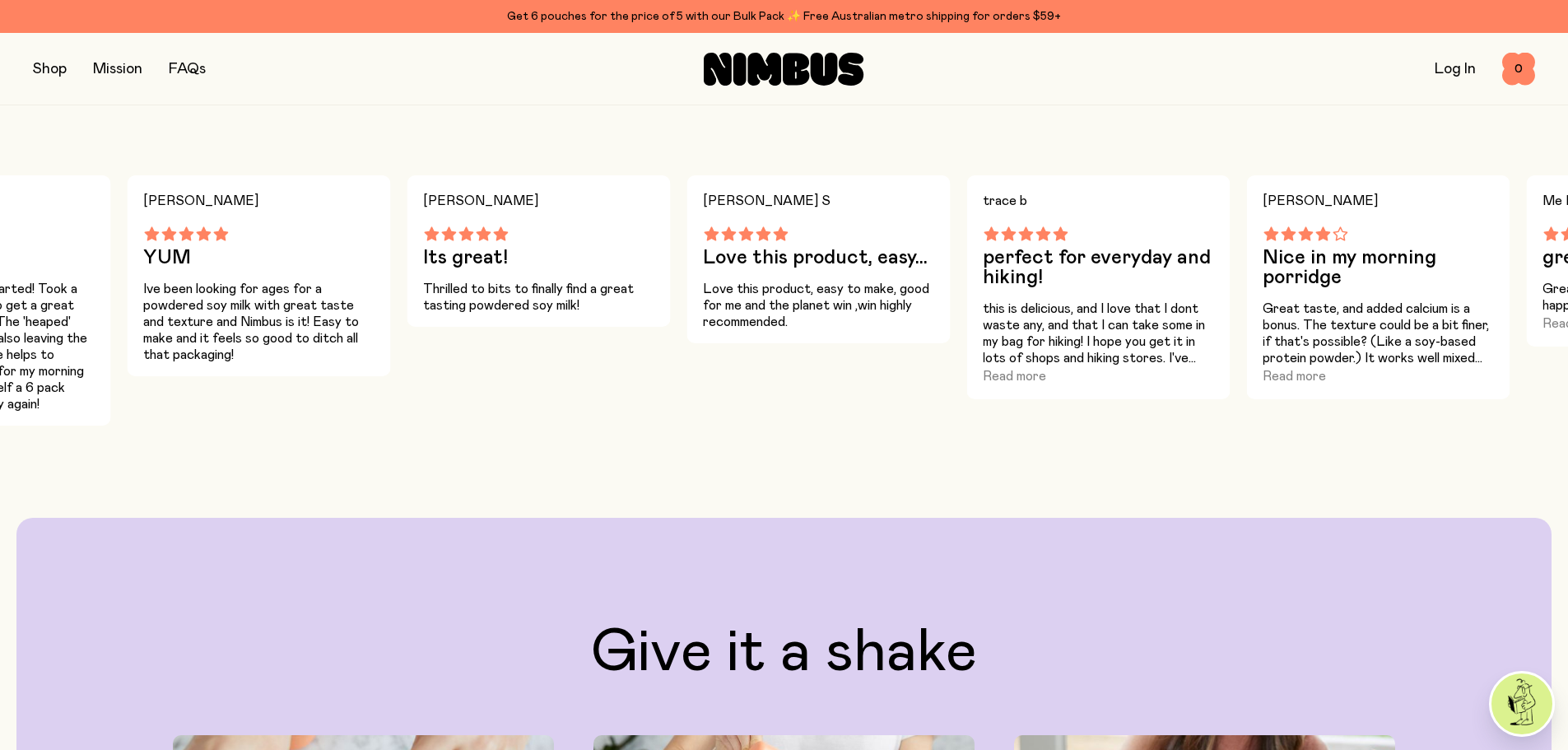
drag, startPoint x: 1288, startPoint y: 325, endPoint x: 757, endPoint y: 346, distance: 531.4
click at [757, 346] on div "[PERSON_NAME] S Love this product, easy... Love this product, easy to make, goo…" at bounding box center [817, 300] width 263 height 250
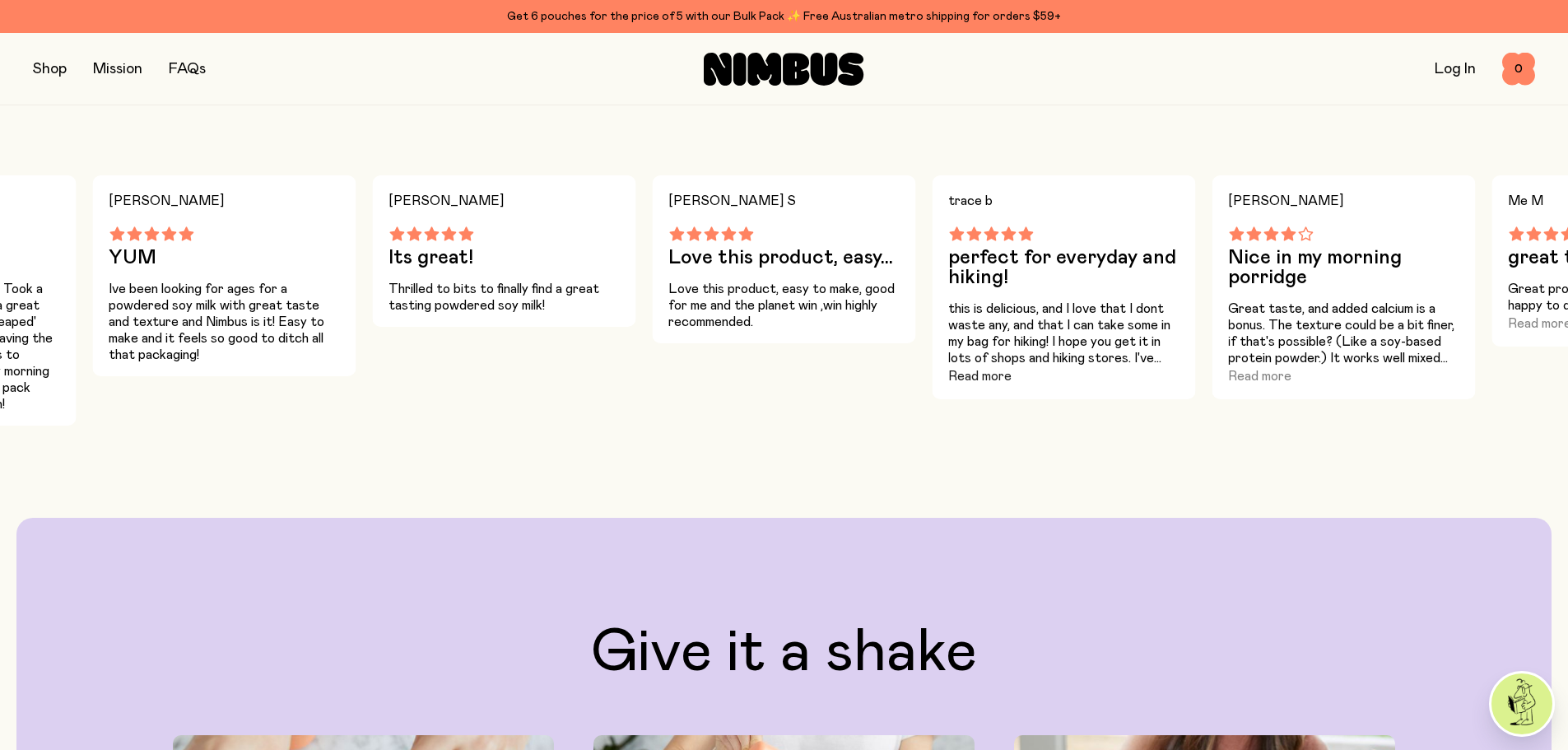
click at [1007, 376] on button "Read more" at bounding box center [979, 376] width 63 height 20
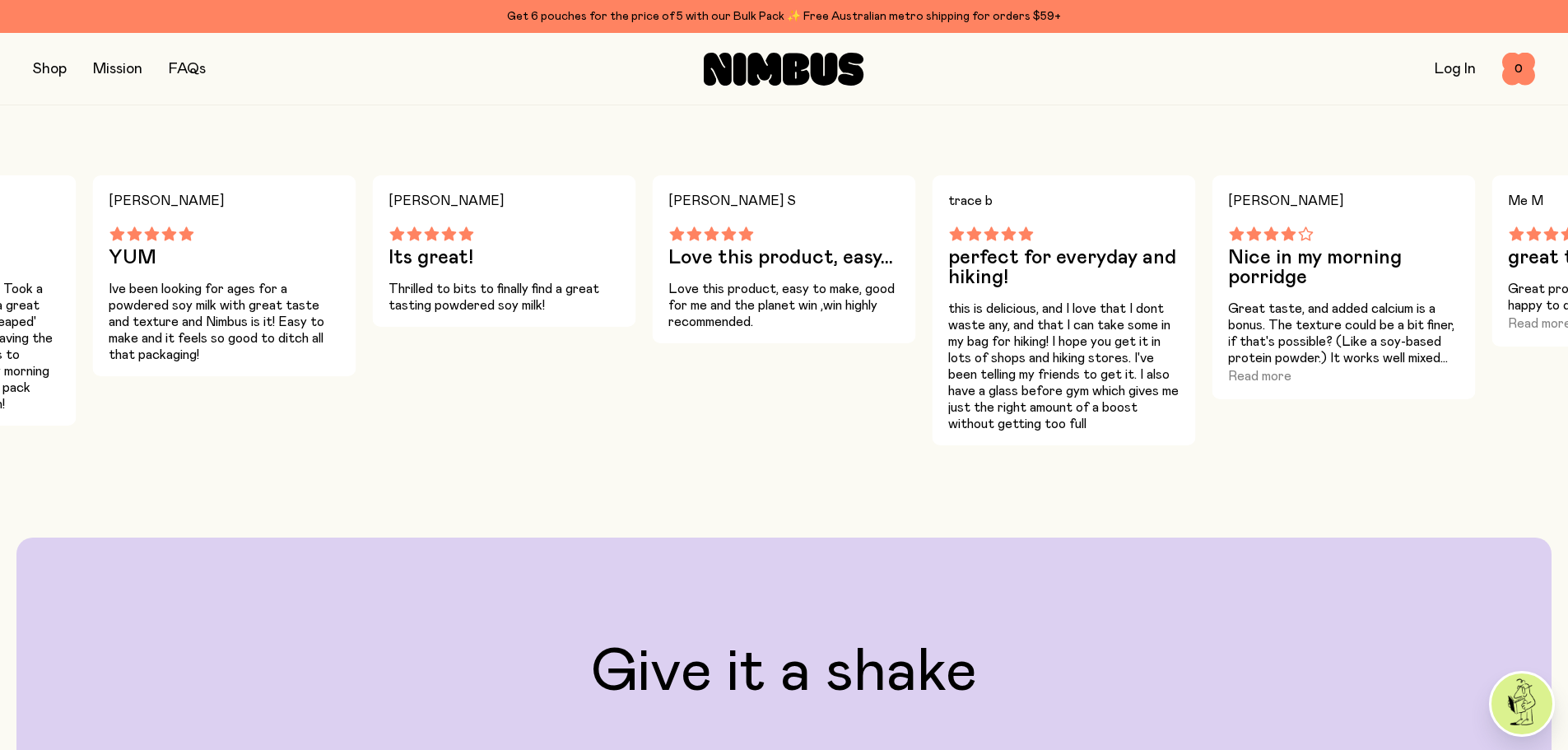
drag, startPoint x: 1007, startPoint y: 376, endPoint x: 1080, endPoint y: 436, distance: 94.5
click at [1080, 436] on div "trace b perfect for everyday and hiking! this is delicious, and I love that I d…" at bounding box center [1063, 310] width 263 height 270
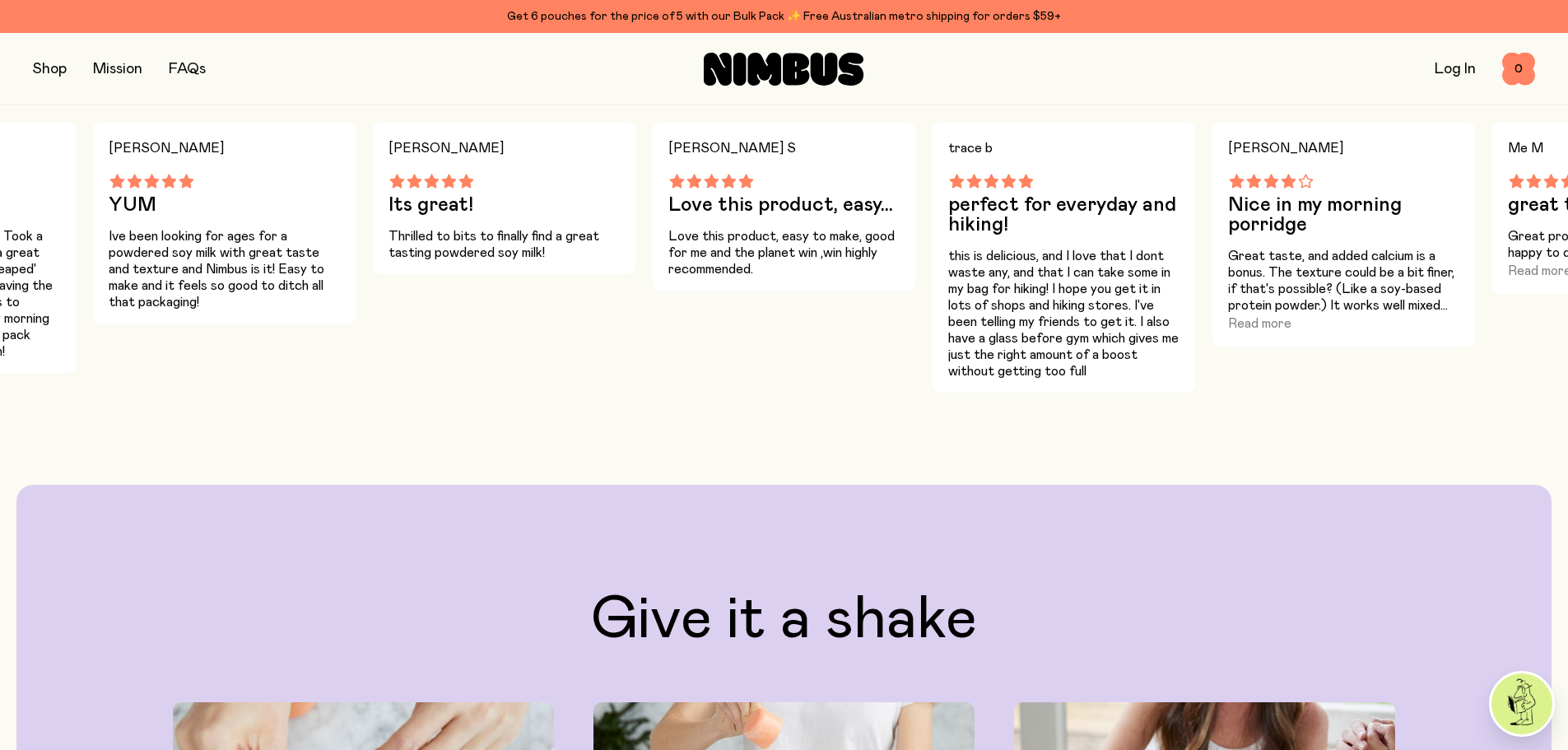
scroll to position [1563, 0]
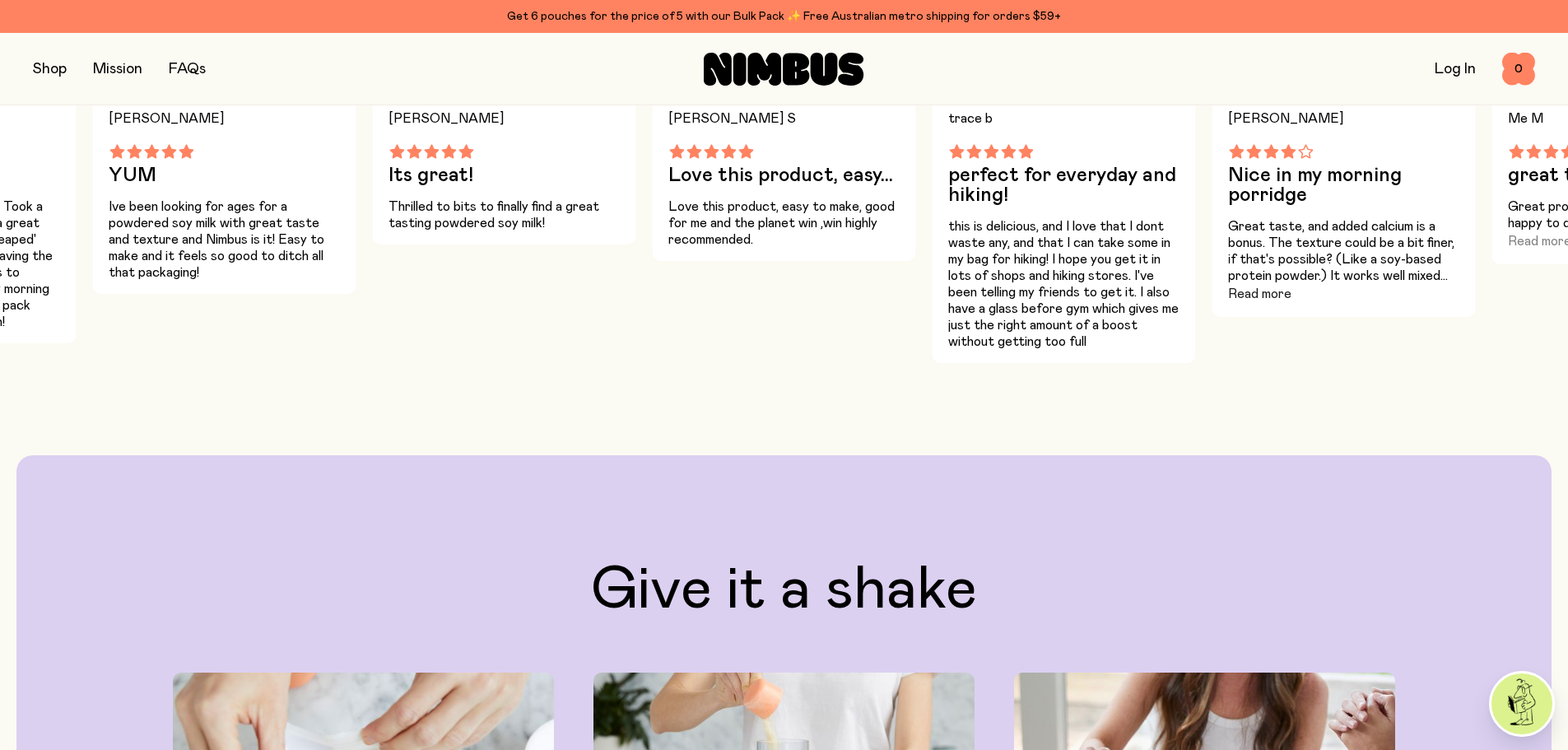
click at [1262, 299] on button "Read more" at bounding box center [1259, 294] width 63 height 20
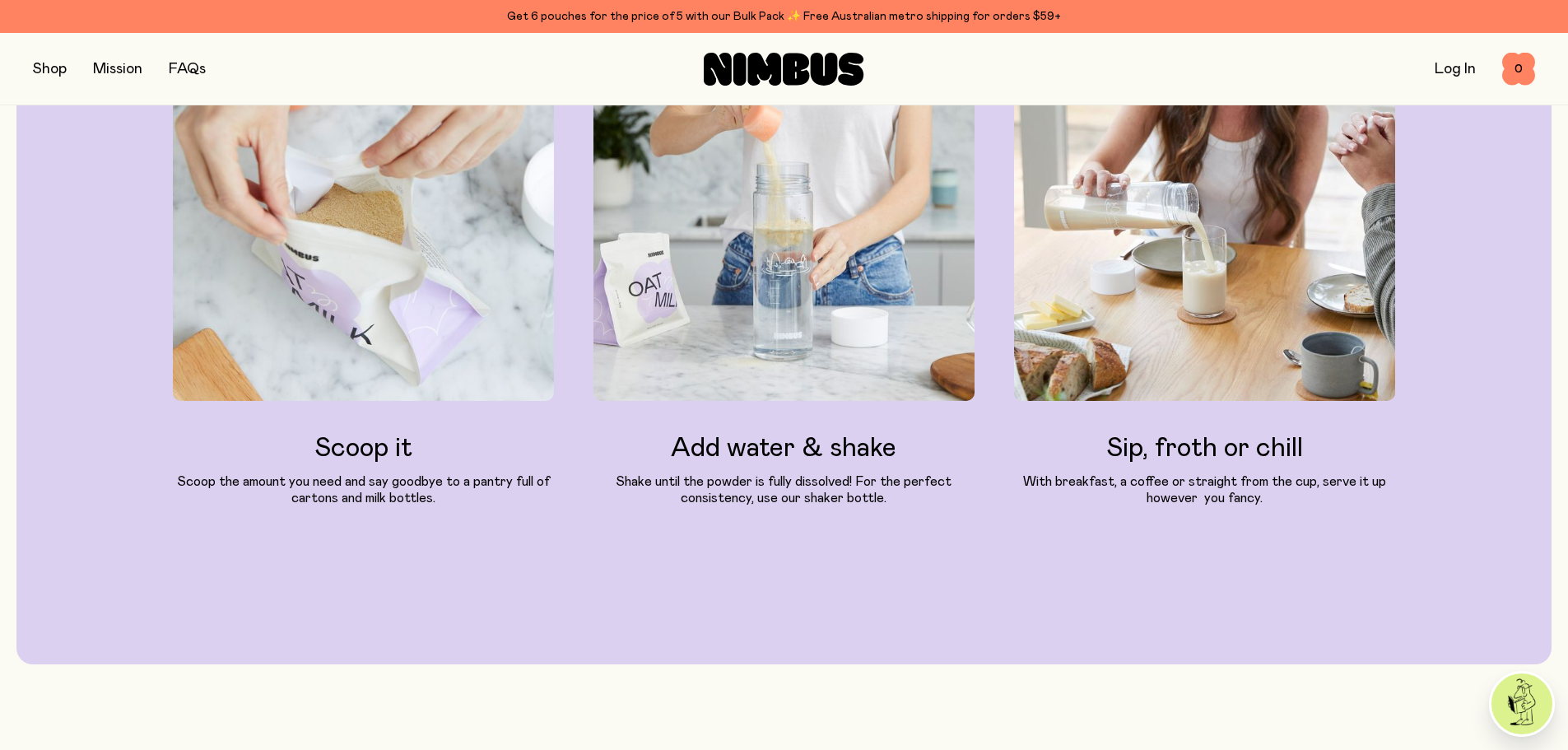
scroll to position [2139, 0]
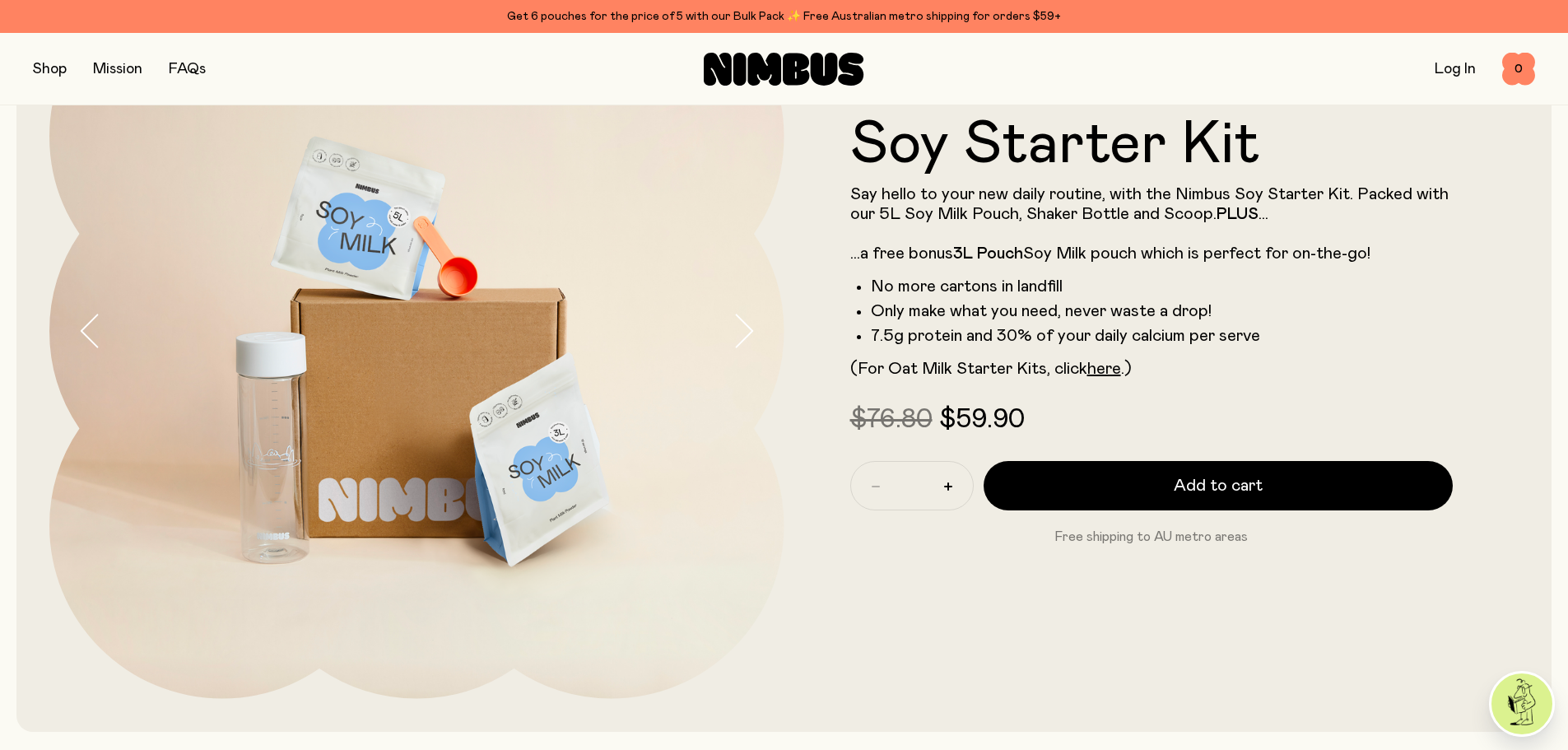
scroll to position [164, 0]
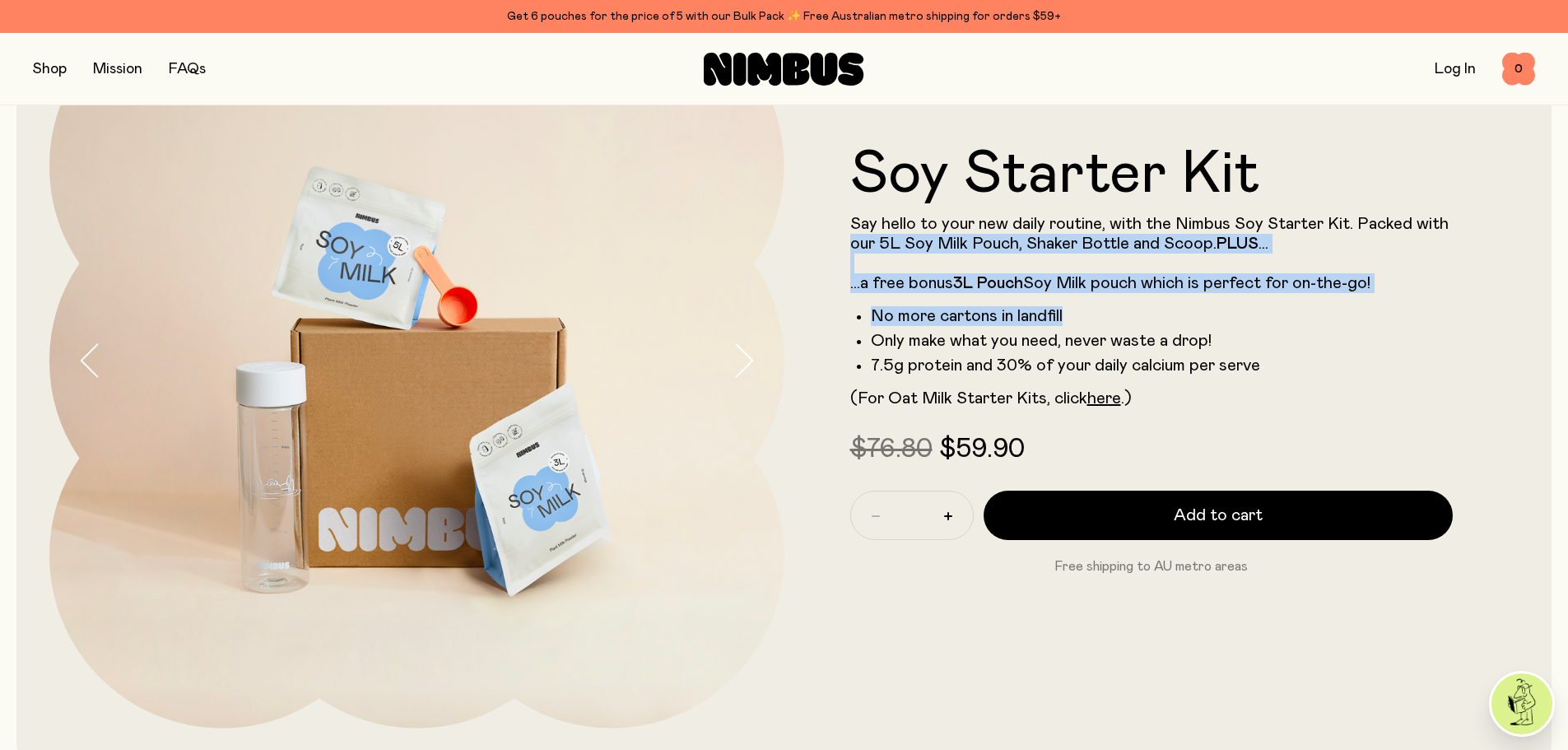
drag, startPoint x: 1101, startPoint y: 307, endPoint x: 848, endPoint y: 237, distance: 262.5
click at [848, 237] on form "Soy Starter Kit Say hello to your new daily routine, with the Nimbus Soy Starte…" at bounding box center [1151, 360] width 734 height 431
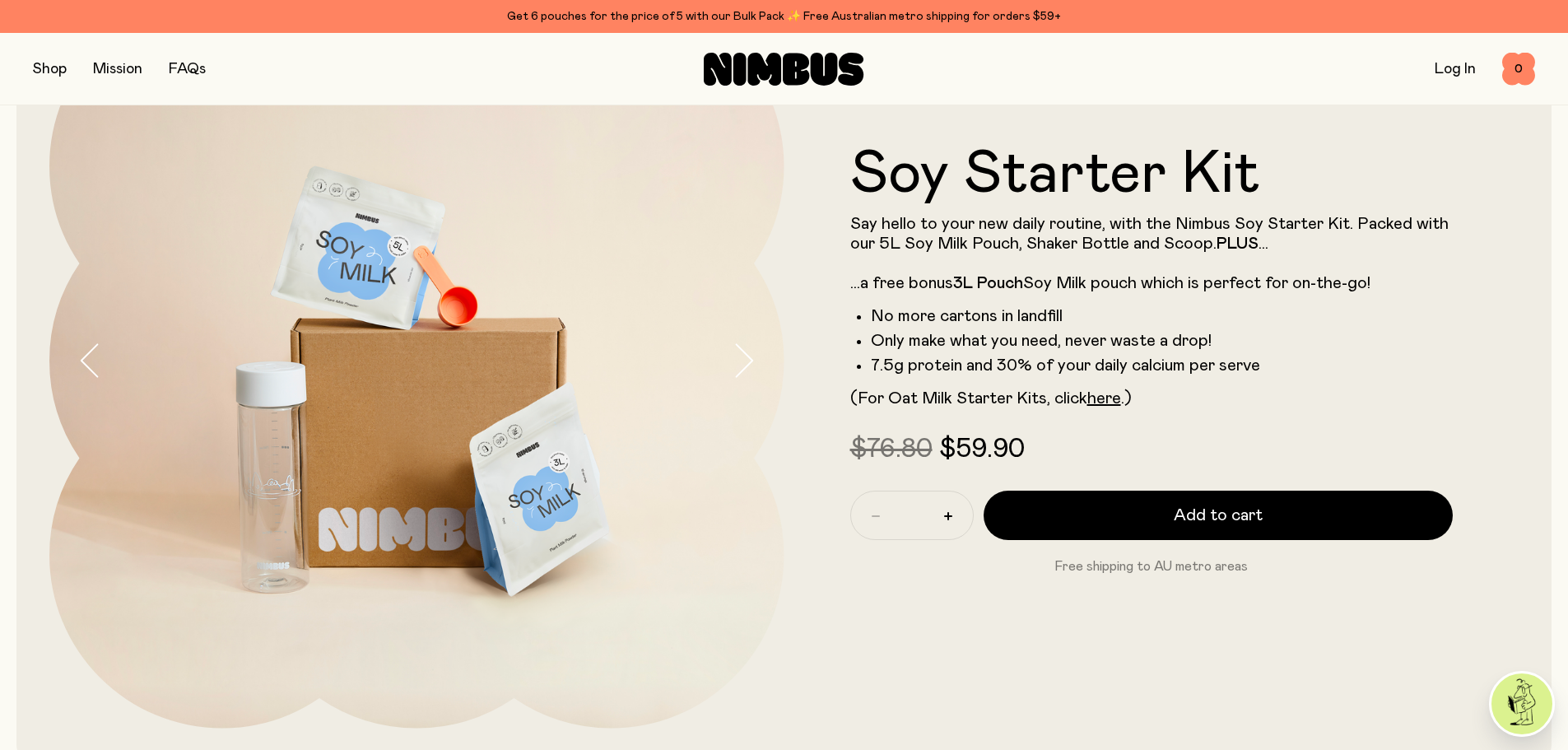
click at [847, 231] on form "Soy Starter Kit Say hello to your new daily routine, with the Nimbus Soy Starte…" at bounding box center [1151, 360] width 734 height 431
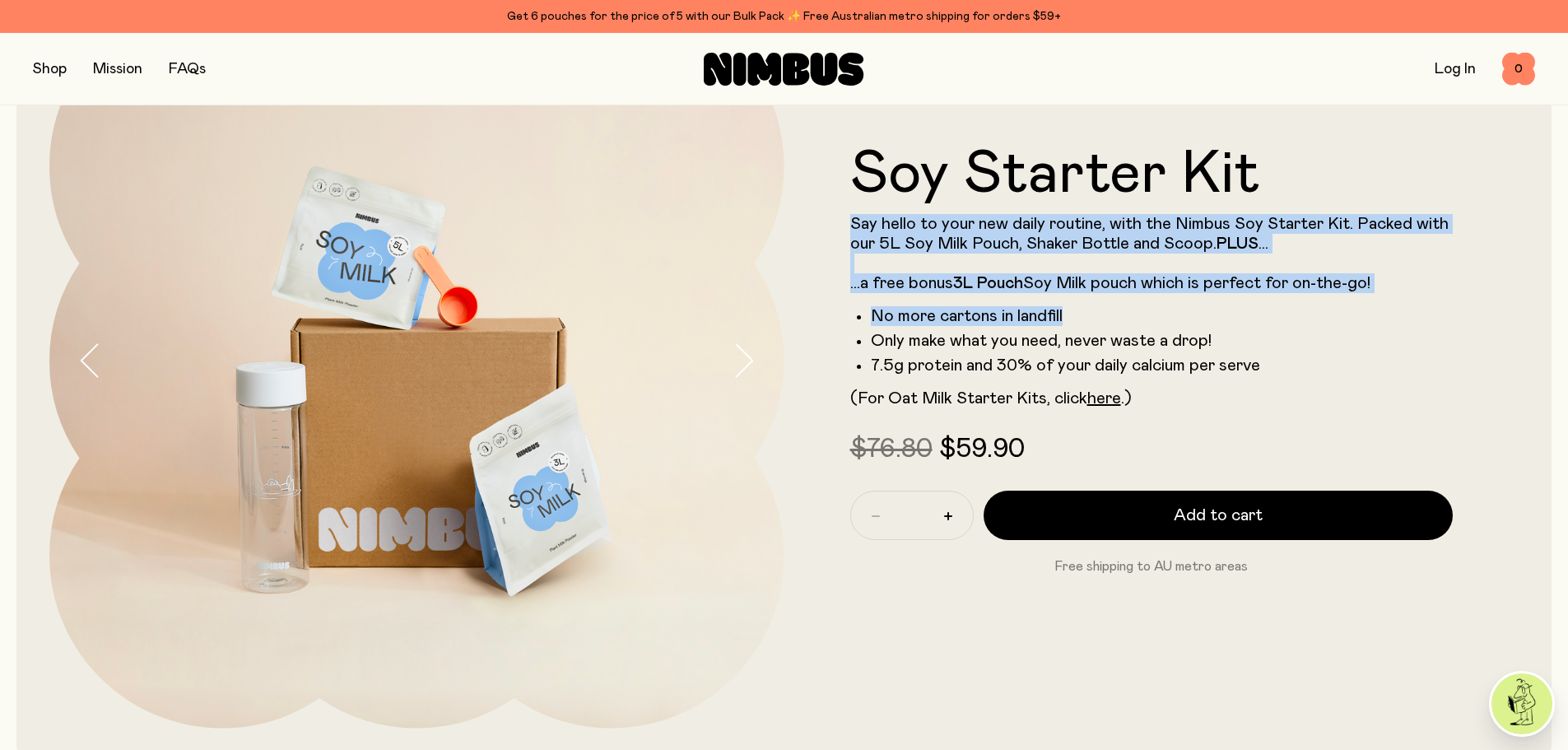
drag, startPoint x: 867, startPoint y: 228, endPoint x: 1099, endPoint y: 304, distance: 244.1
click at [1099, 304] on div "Say hello to your new daily routine, with the Nimbus Soy Starter Kit. Packed wi…" at bounding box center [1152, 311] width 603 height 194
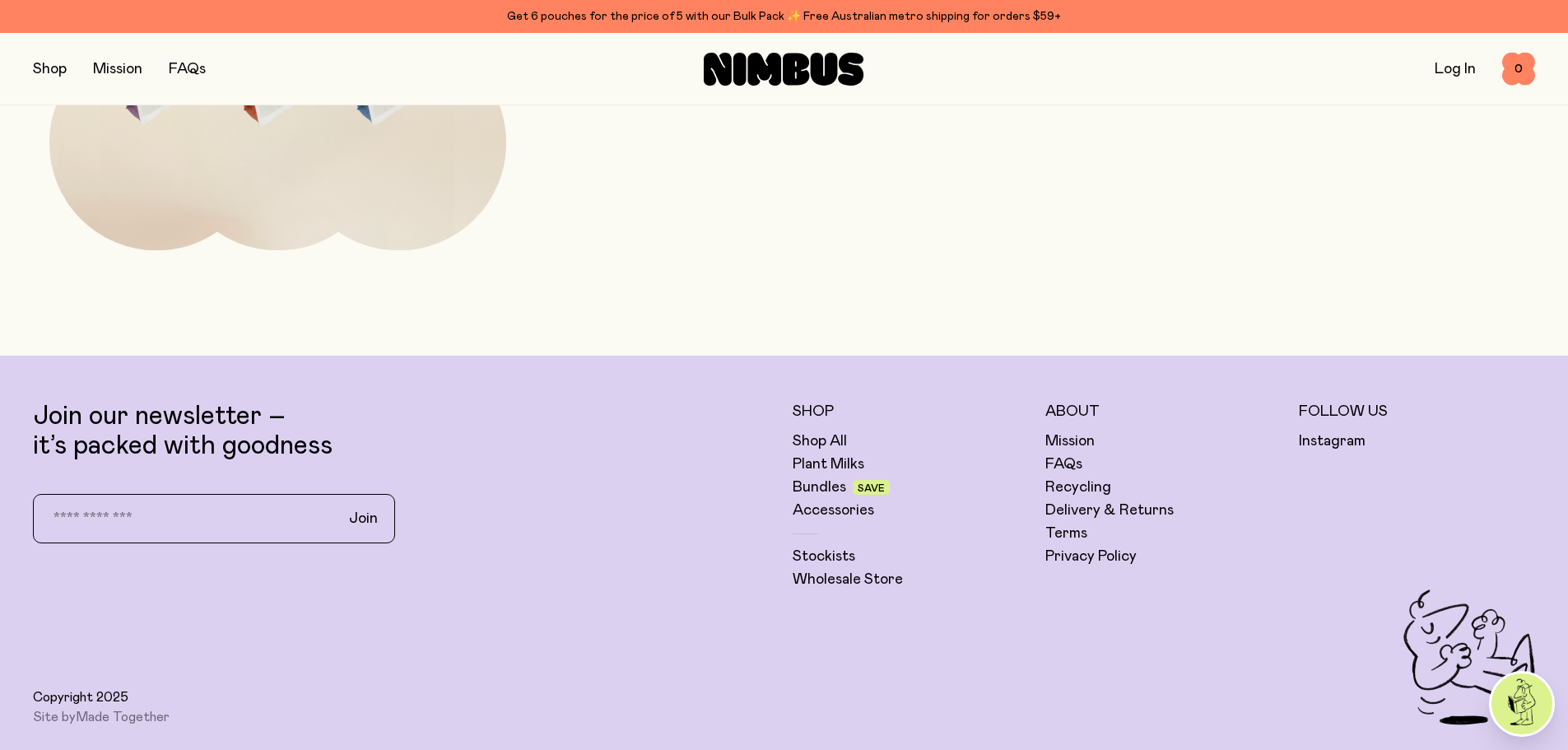
scroll to position [6325, 0]
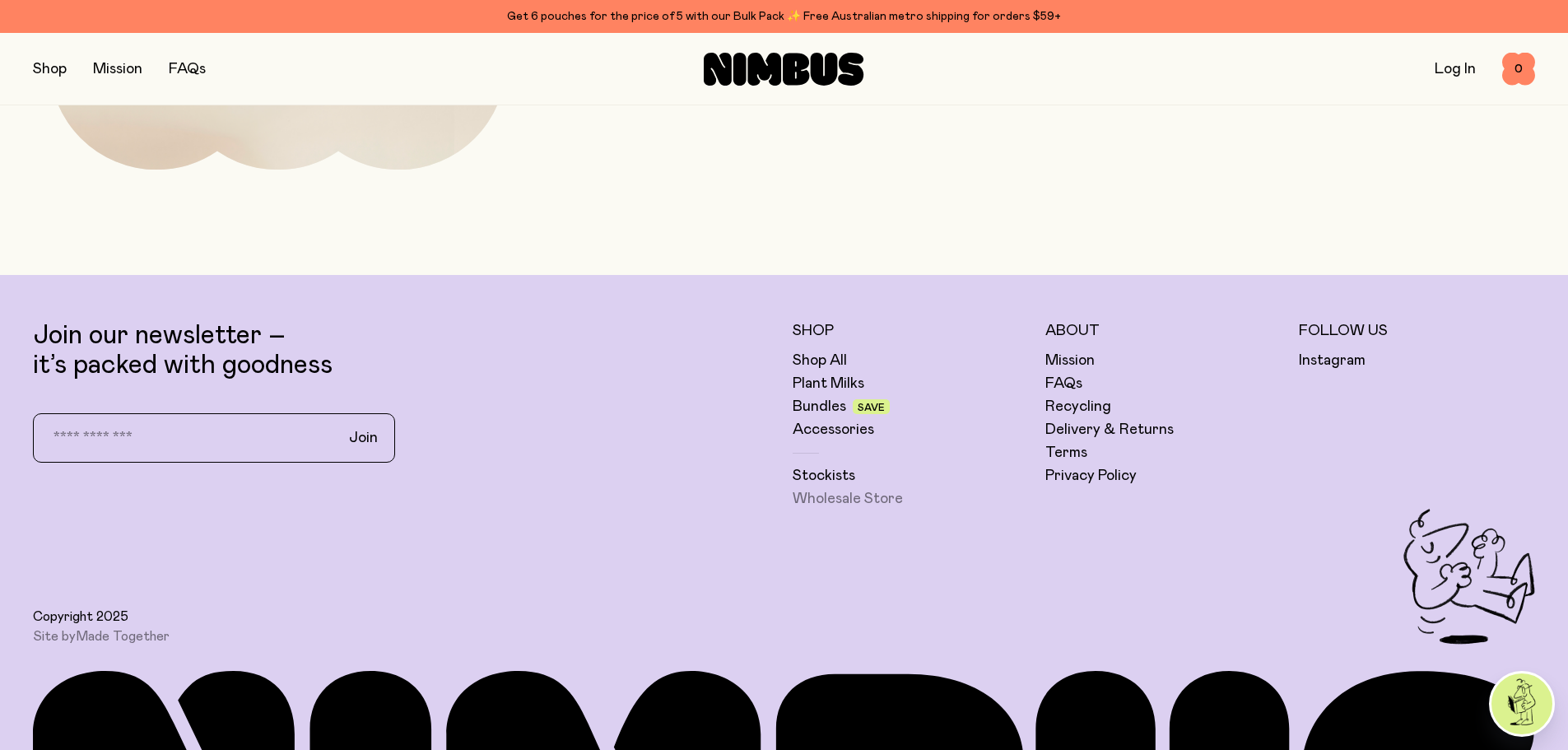
click at [888, 501] on link "Wholesale Store" at bounding box center [847, 499] width 110 height 20
